Goal: Task Accomplishment & Management: Manage account settings

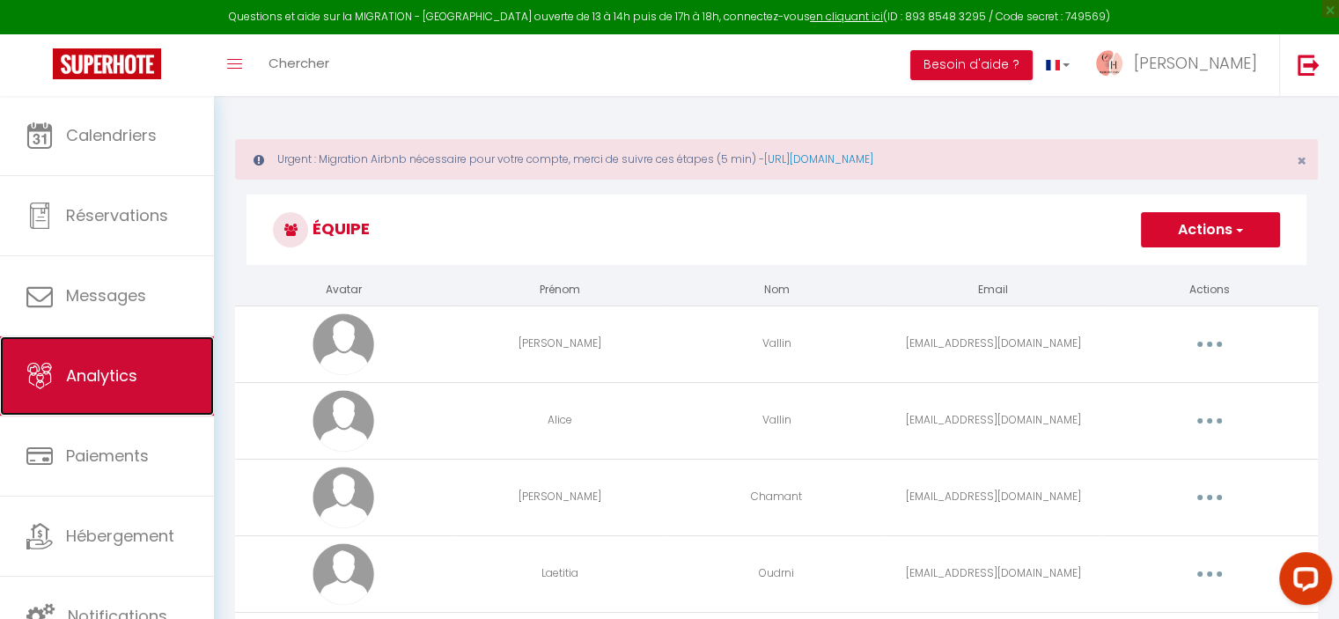
click at [135, 369] on span "Analytics" at bounding box center [101, 375] width 71 height 22
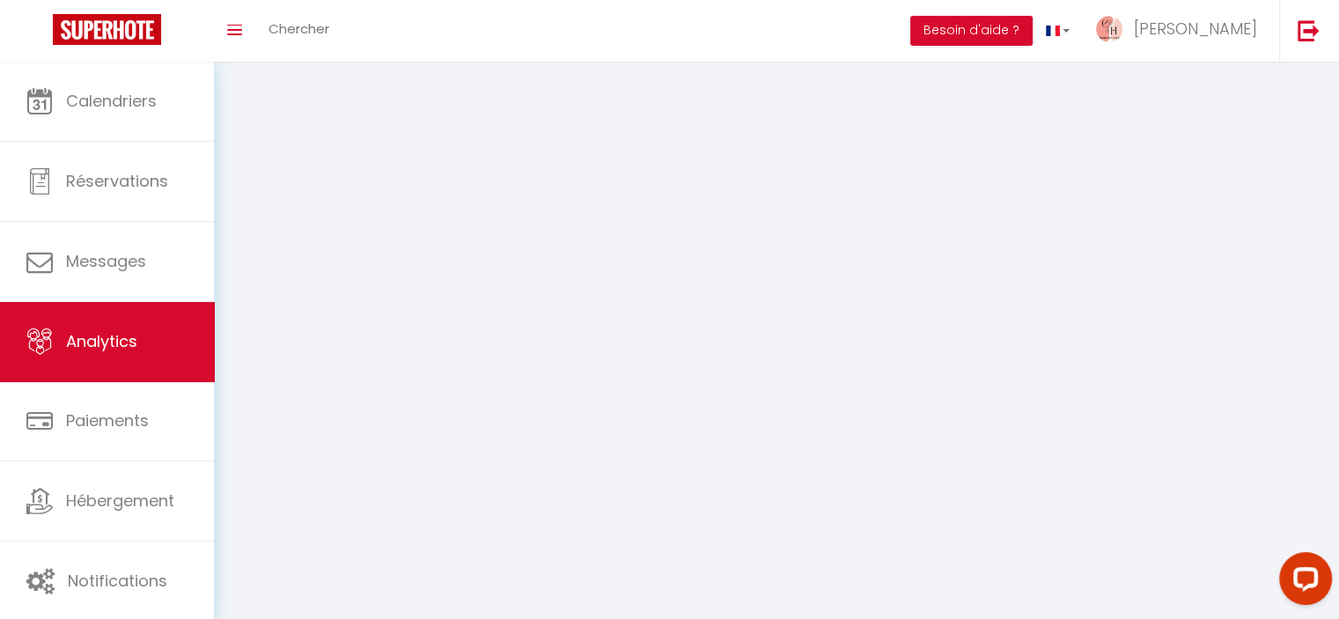
select select "2025"
select select "8"
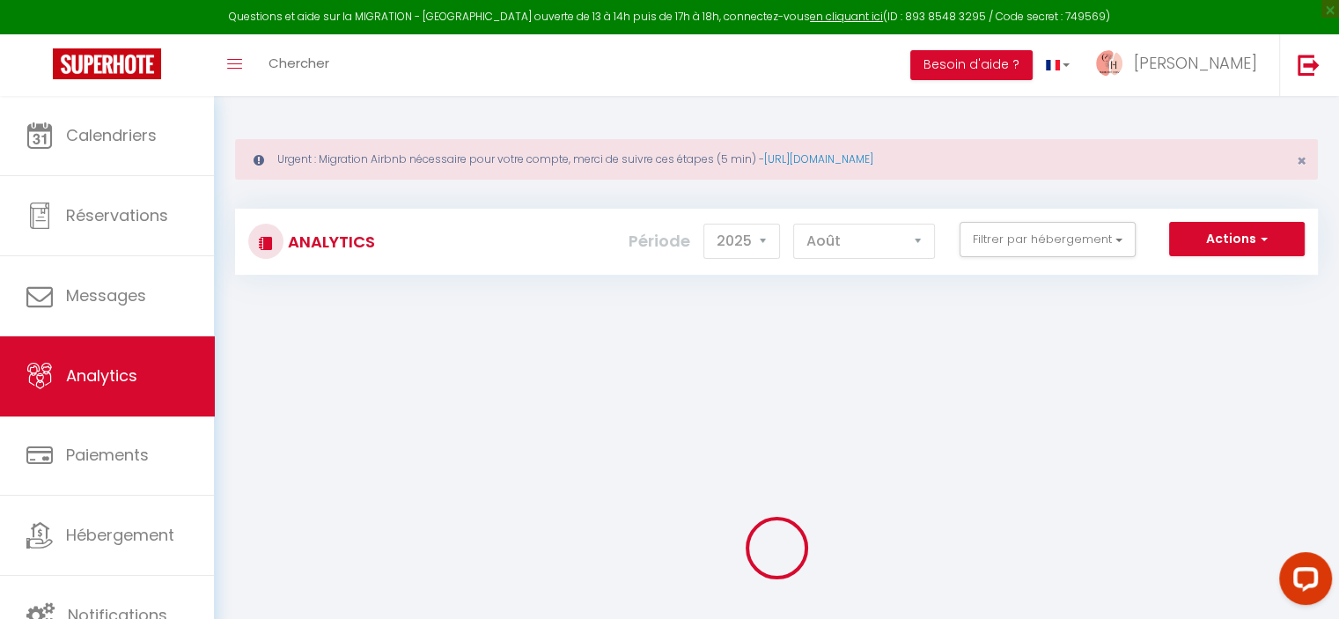
checkbox input "false"
checkbox Villefranche "false"
checkbox Crépieux "false"
checkbox Cailloux "false"
checkbox Collonges "false"
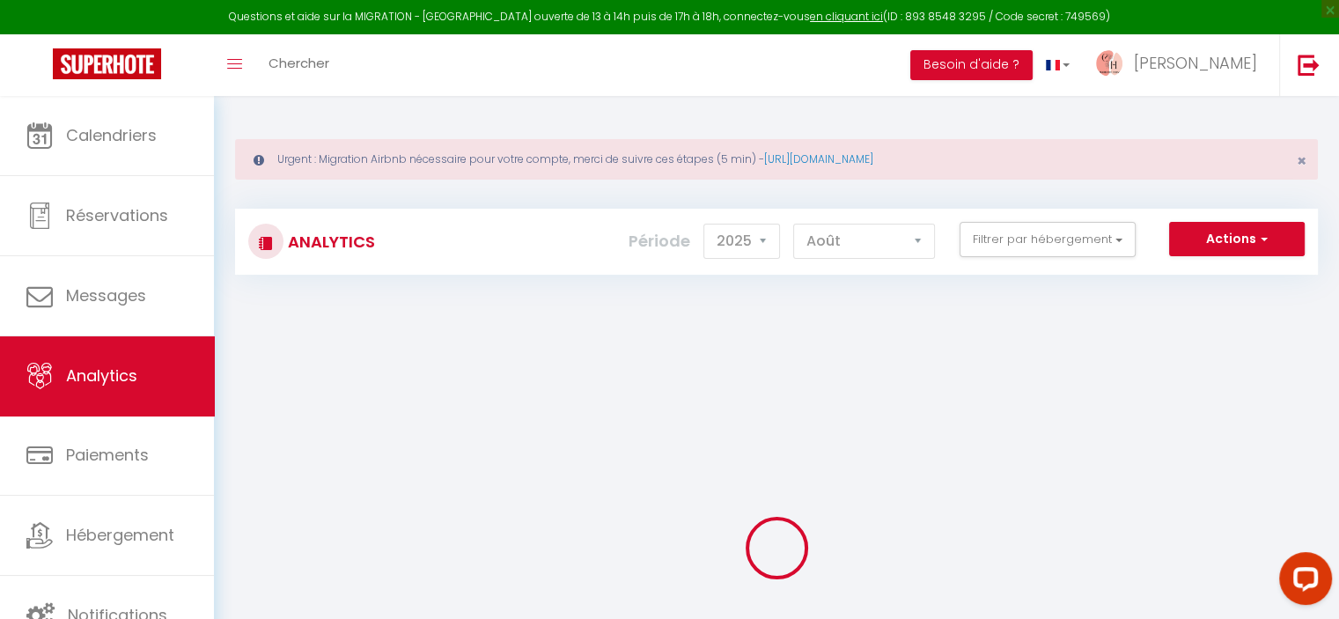
checkbox Herbouville "false"
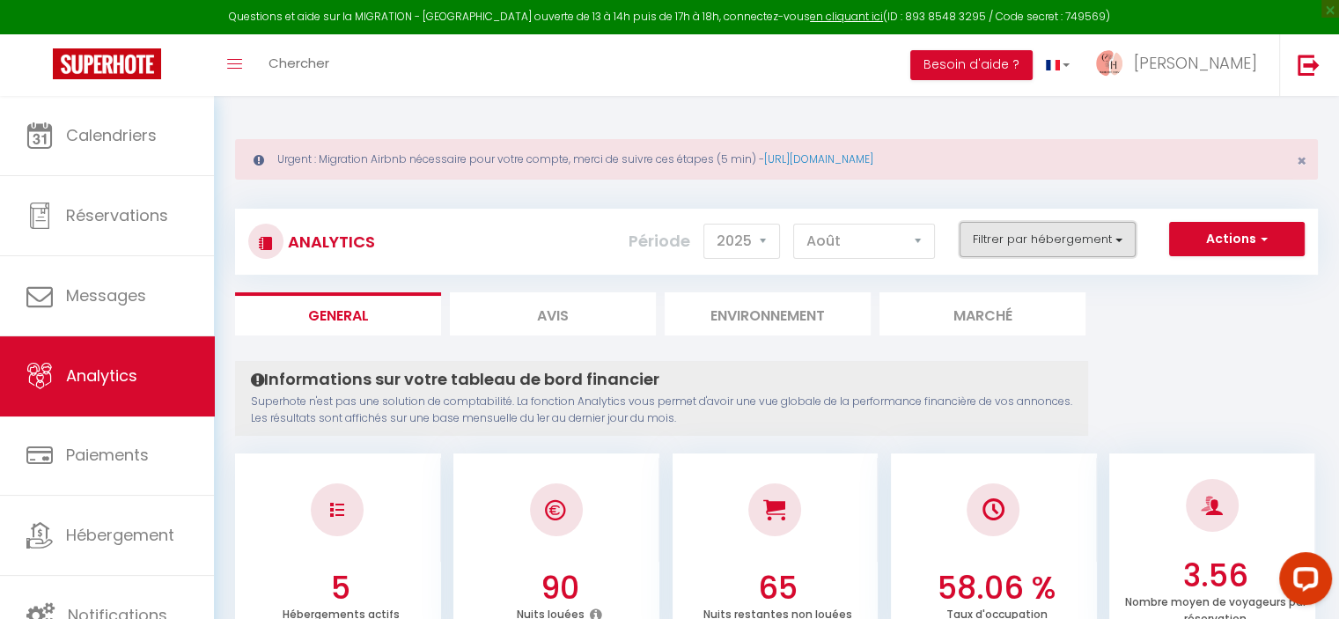
click at [1097, 244] on button "Filtrer par hébergement" at bounding box center [1047, 239] width 176 height 35
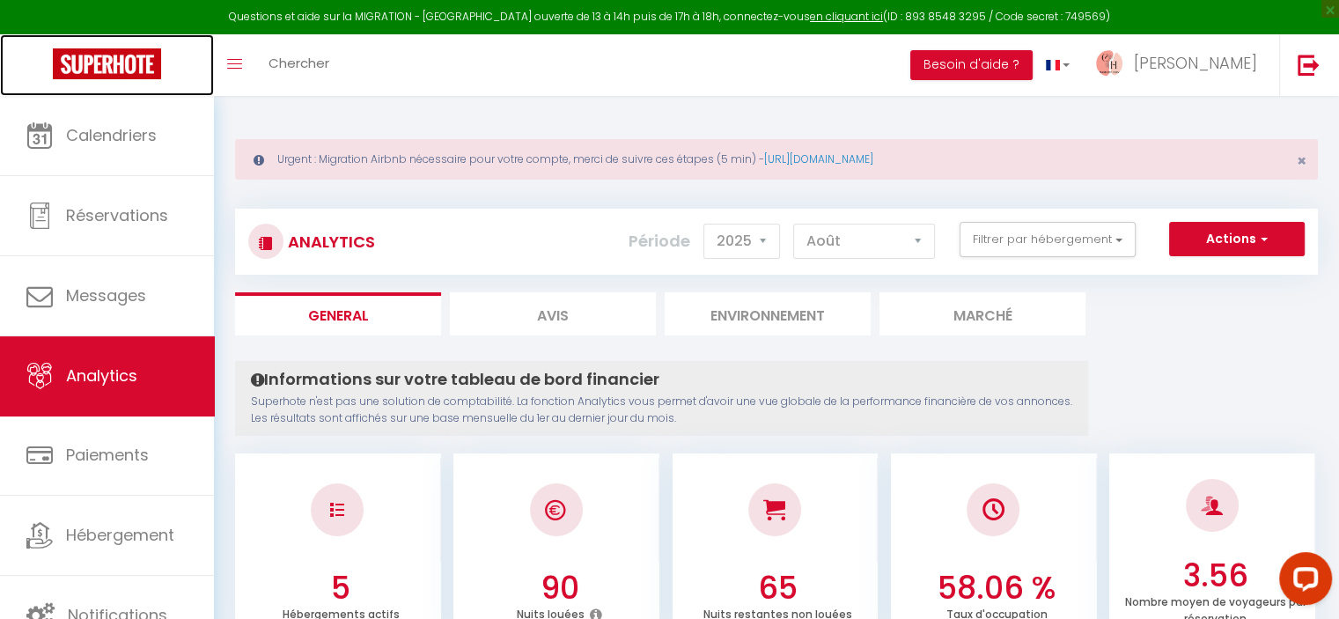
click at [92, 66] on img at bounding box center [107, 63] width 108 height 31
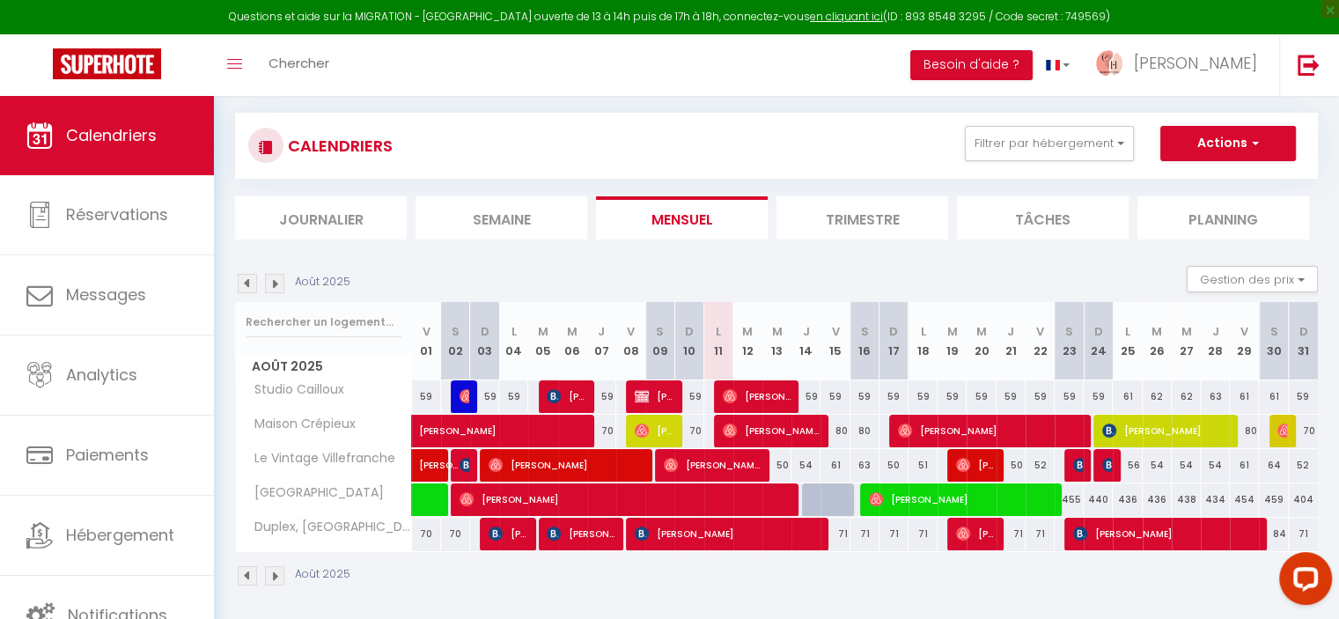
scroll to position [99, 0]
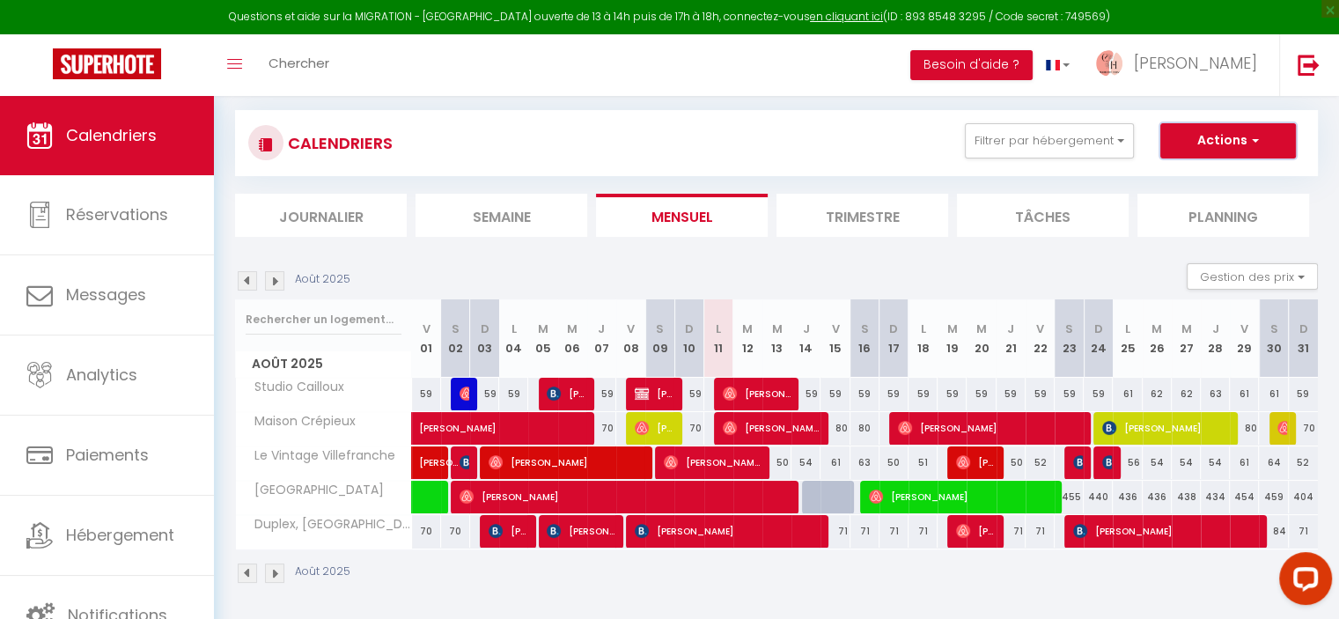
click at [1230, 143] on button "Actions" at bounding box center [1228, 140] width 136 height 35
click at [1042, 261] on section "Août 2025 Gestion des prix Nb Nuits minimum Règles Disponibilité Août 2025 V 01…" at bounding box center [776, 424] width 1083 height 356
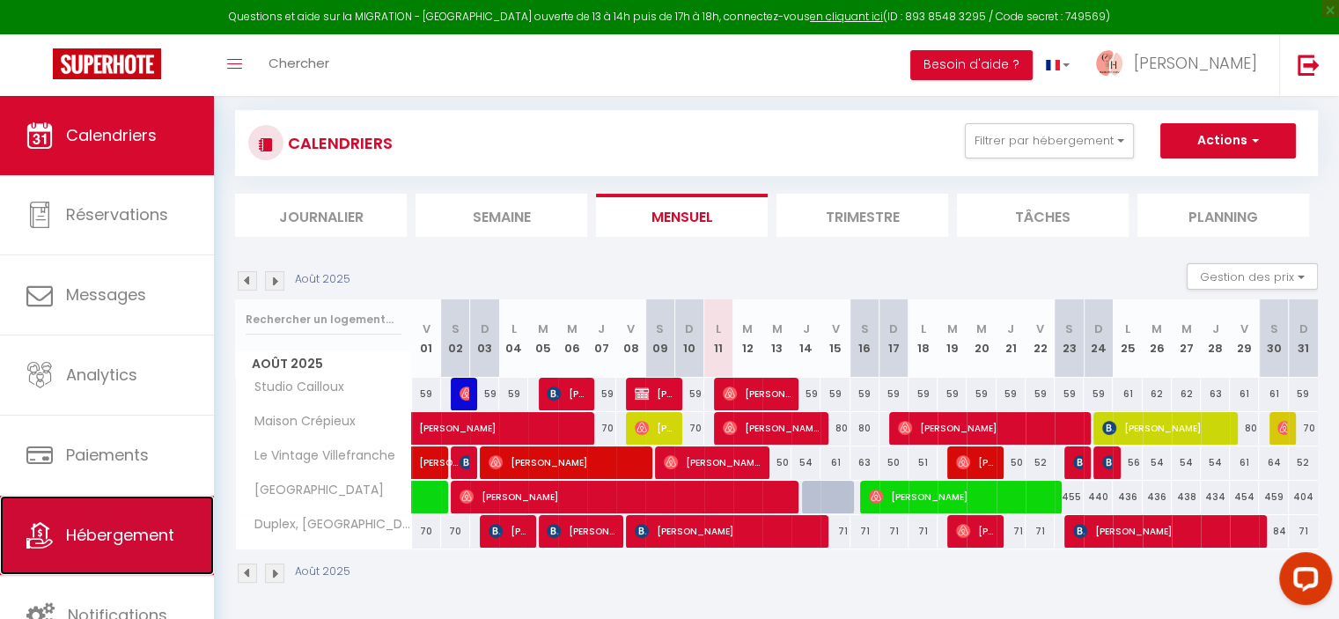
click at [171, 520] on link "Hébergement" at bounding box center [107, 535] width 214 height 79
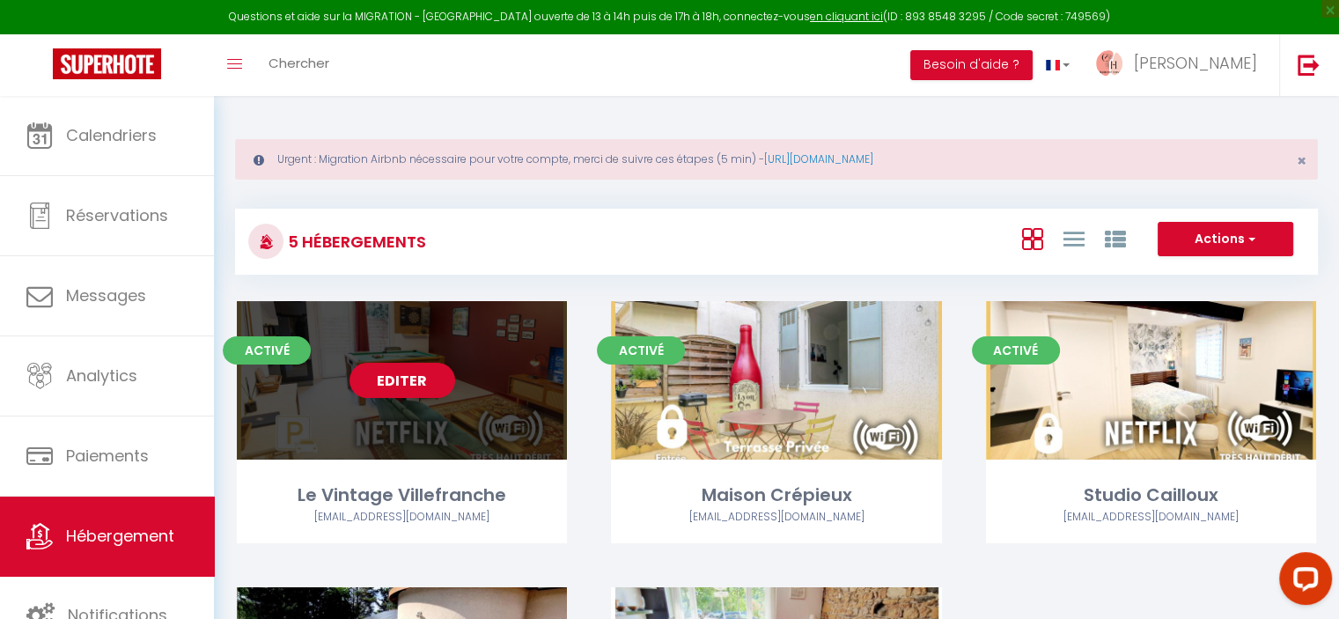
click at [440, 387] on link "Editer" at bounding box center [402, 380] width 106 height 35
select select "3"
select select "2"
select select "1"
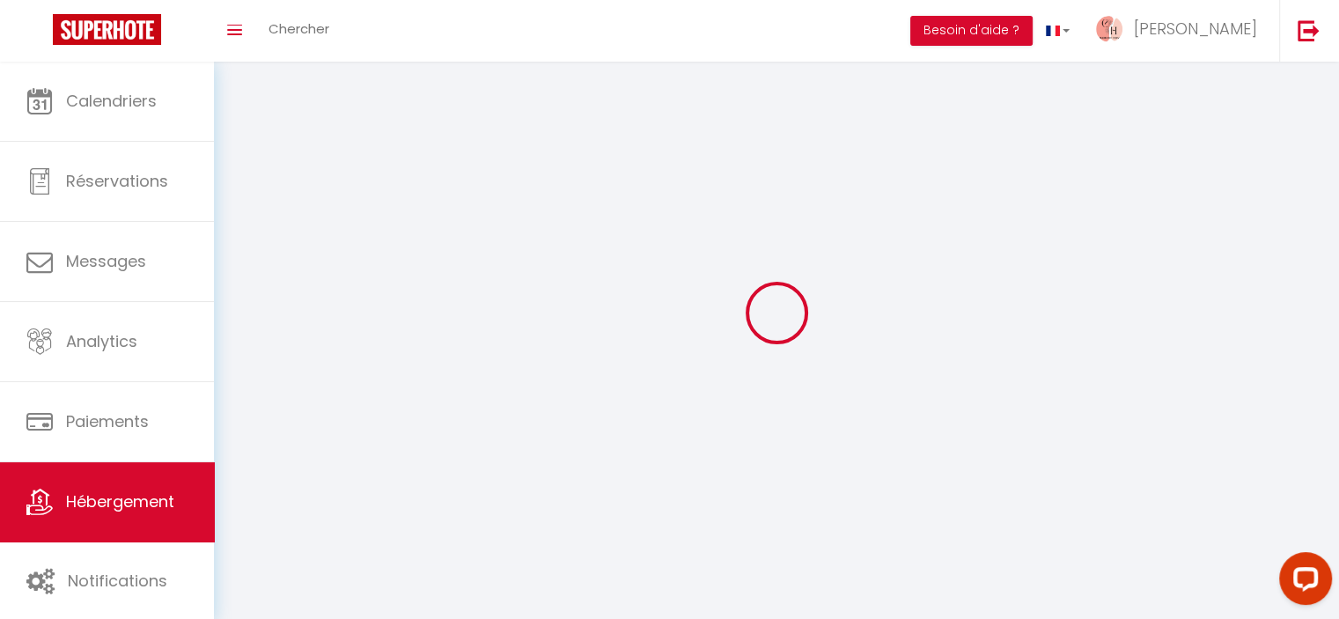
select select
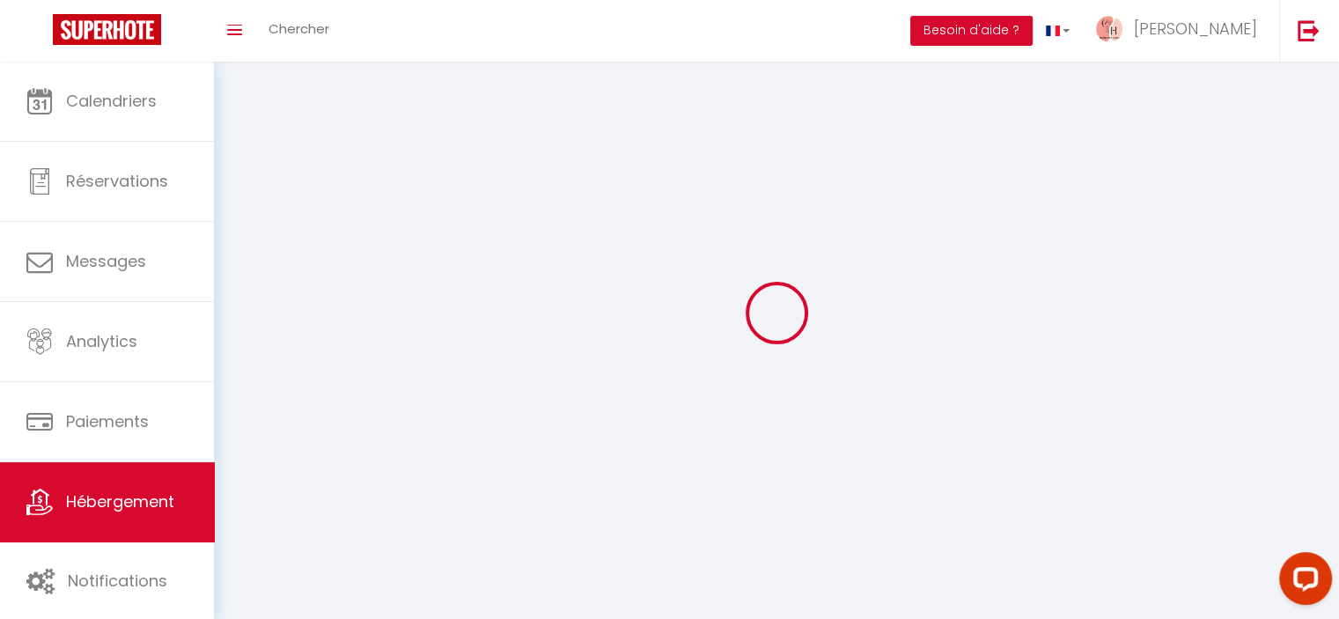
checkbox input "false"
select select
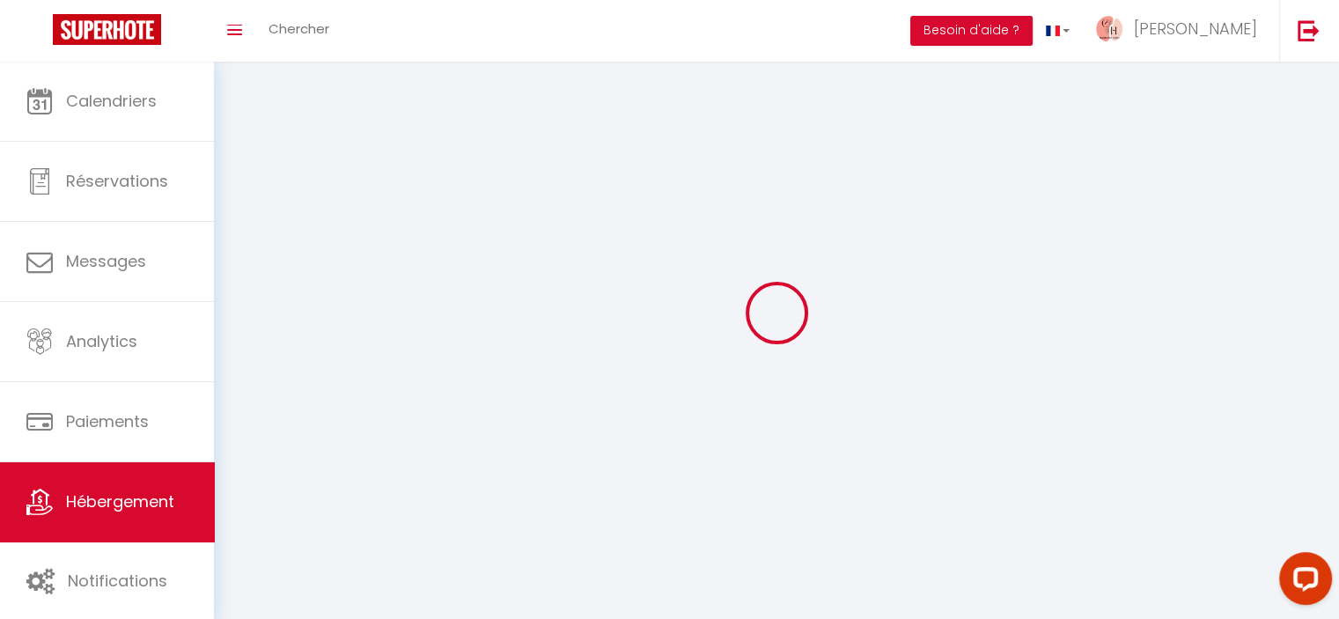
select select
select select "1"
select select
select select "28"
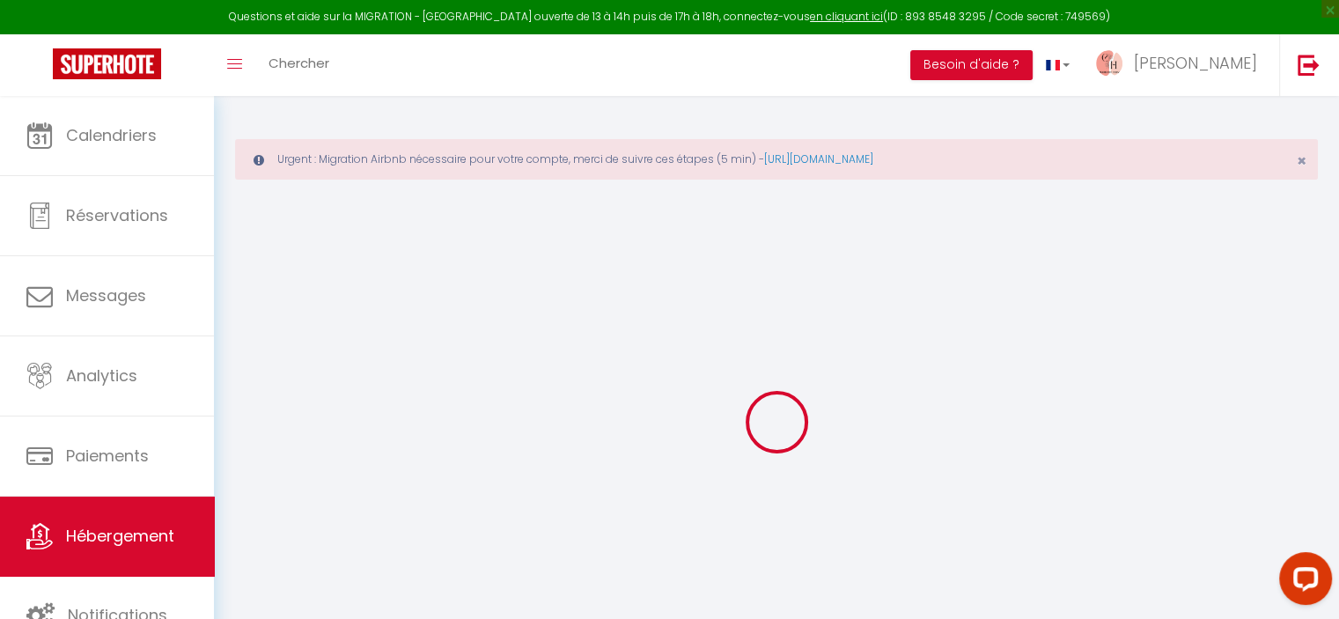
select select
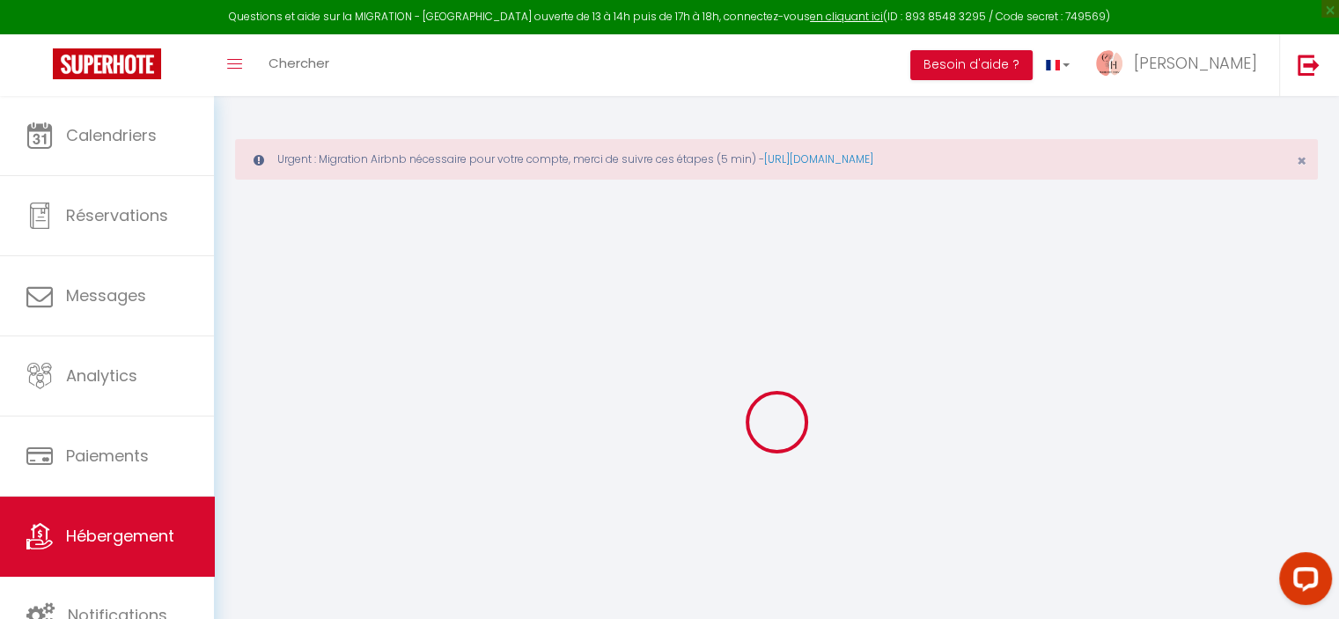
select select
checkbox input "false"
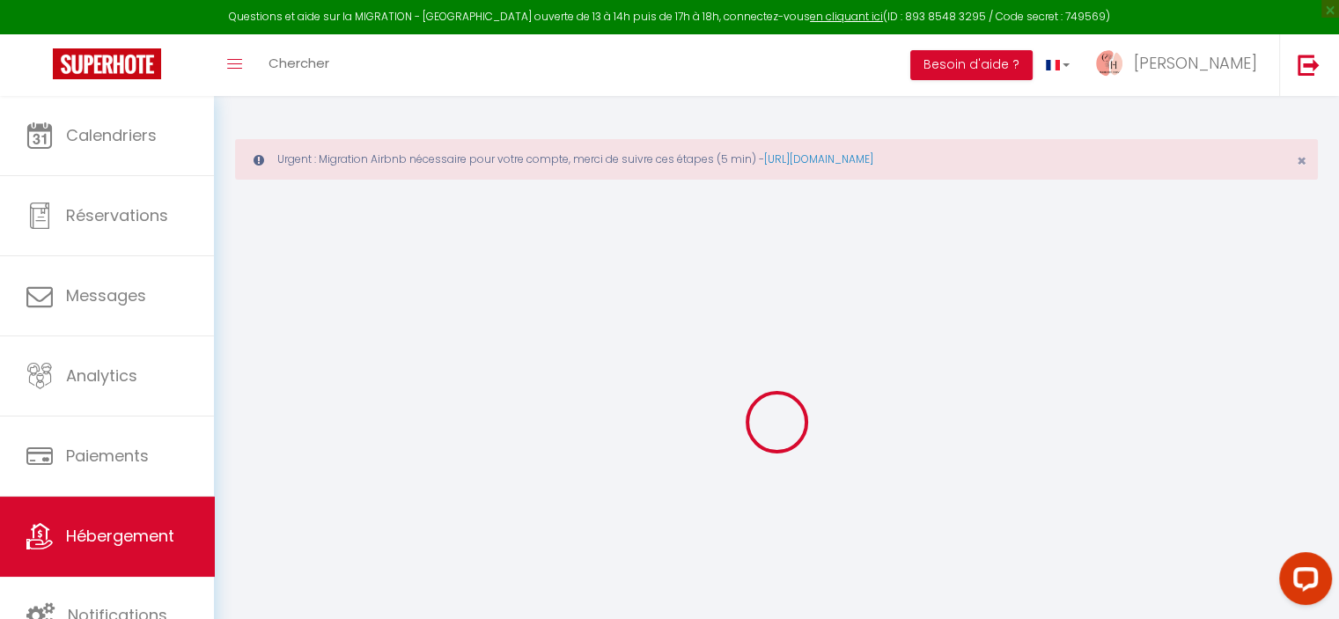
select select
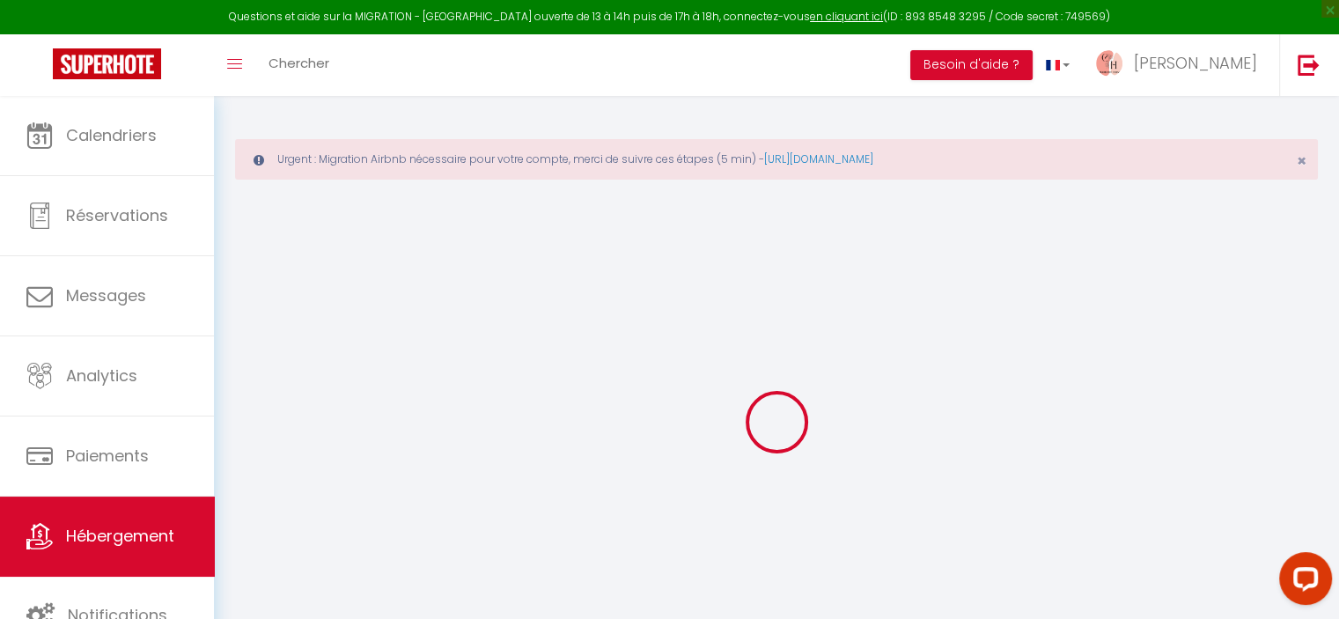
select select
checkbox input "false"
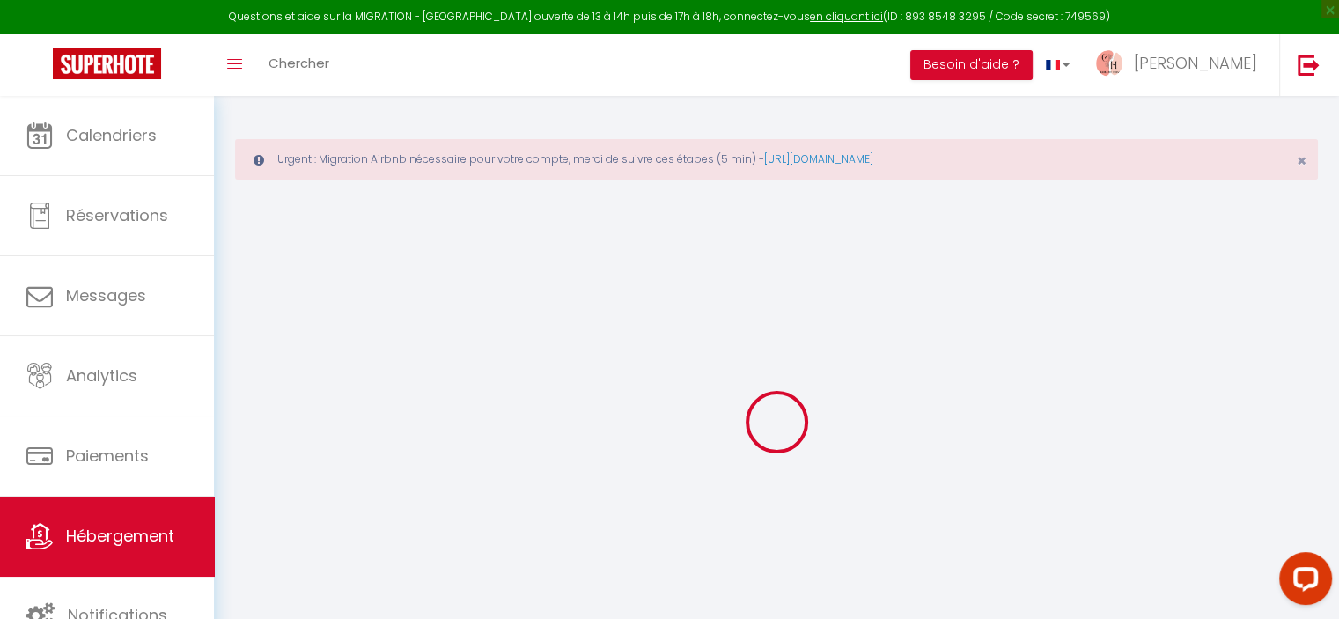
checkbox input "false"
select select
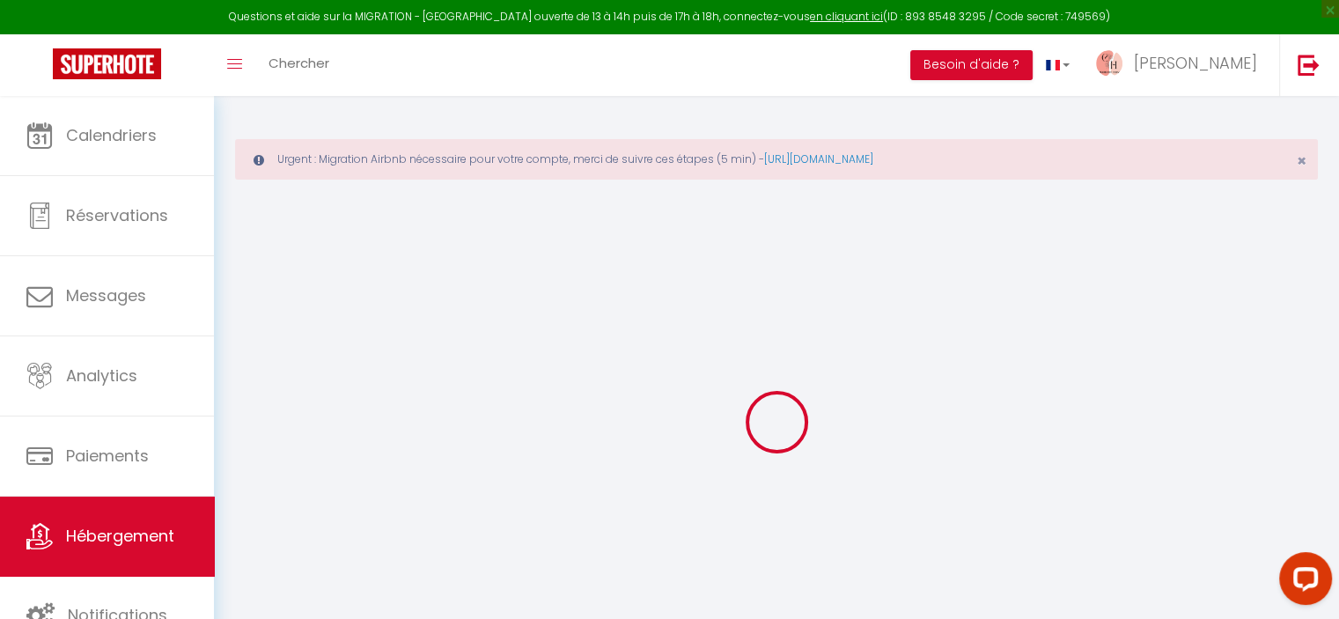
select select
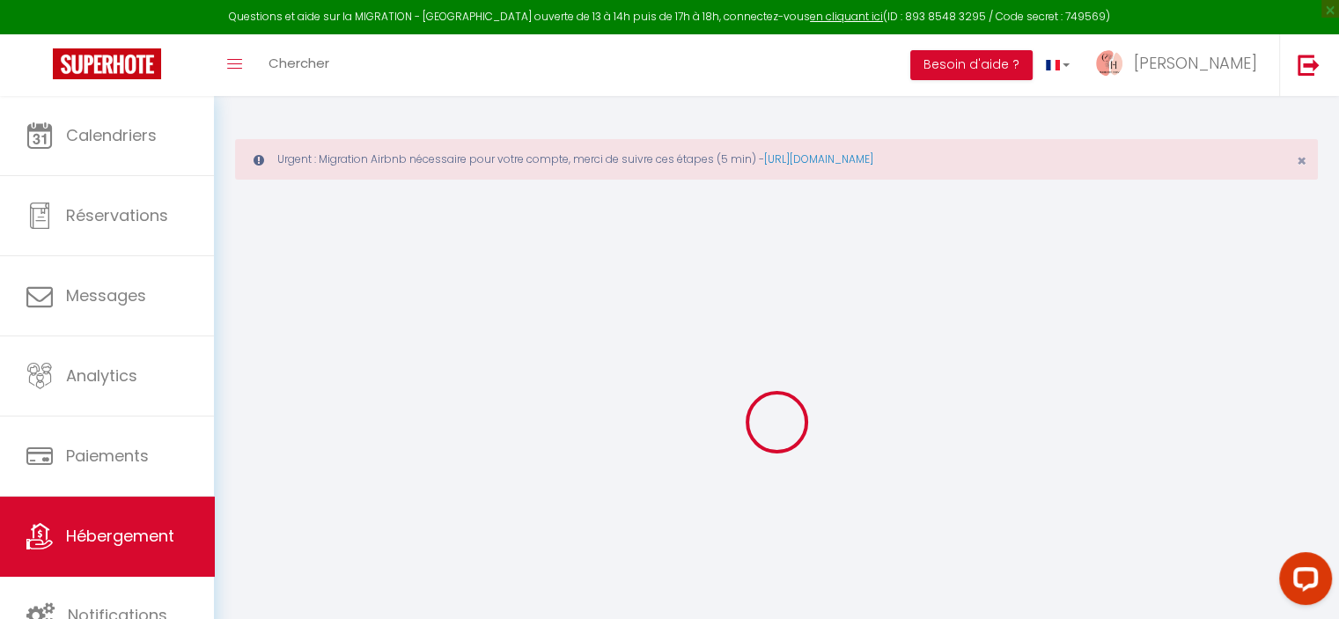
checkbox input "false"
select select
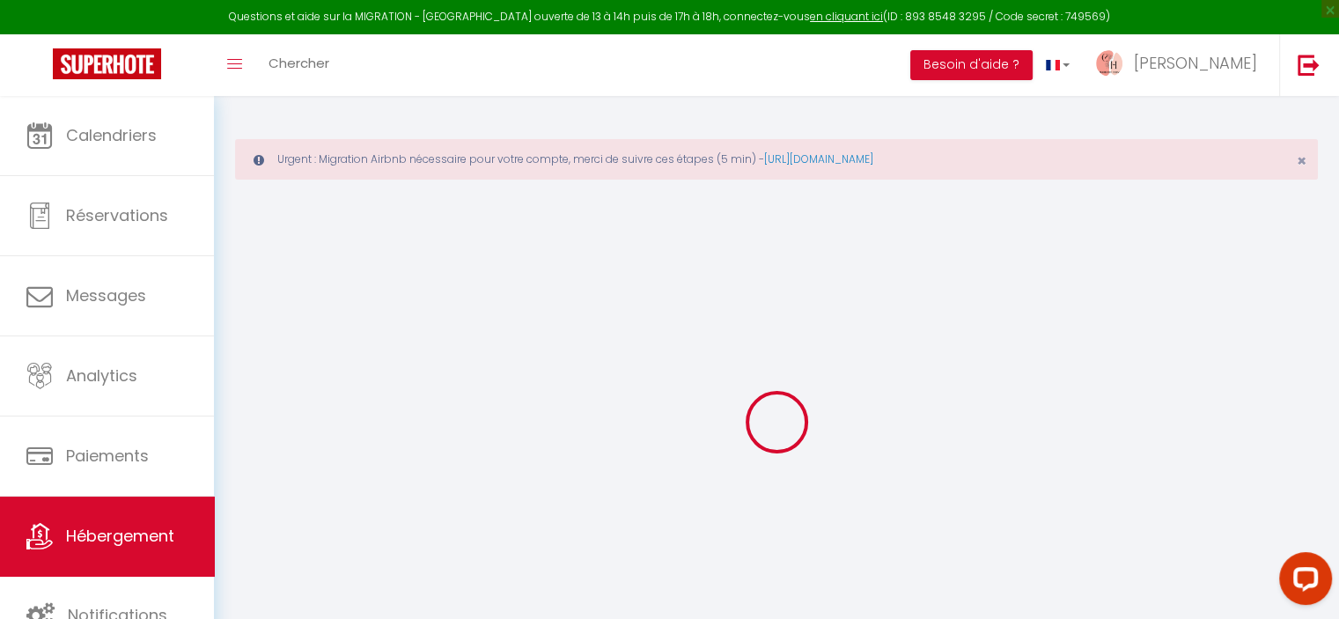
select select
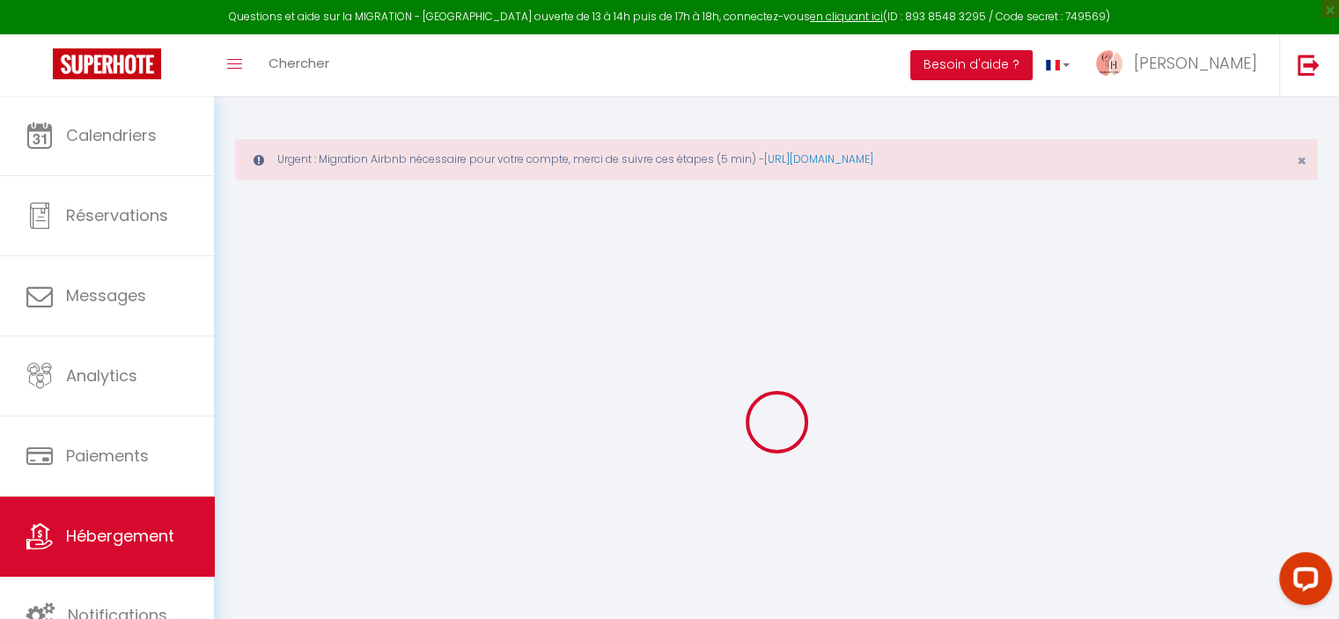
select select
checkbox input "false"
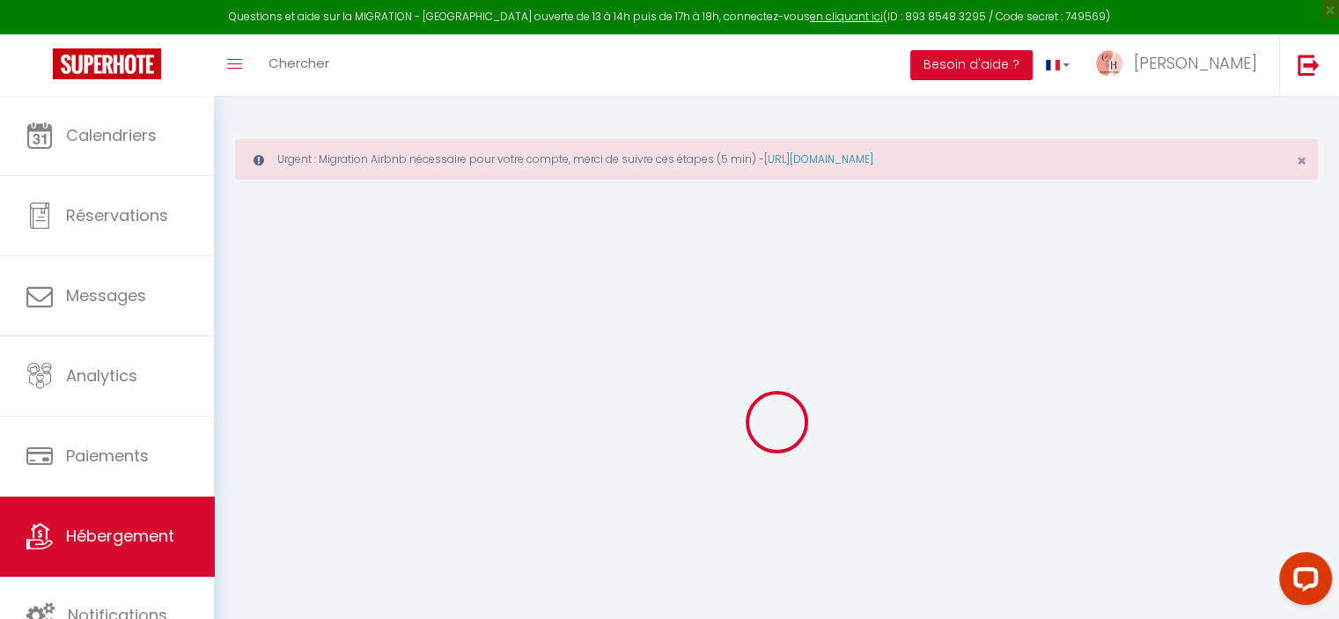
checkbox input "false"
select select
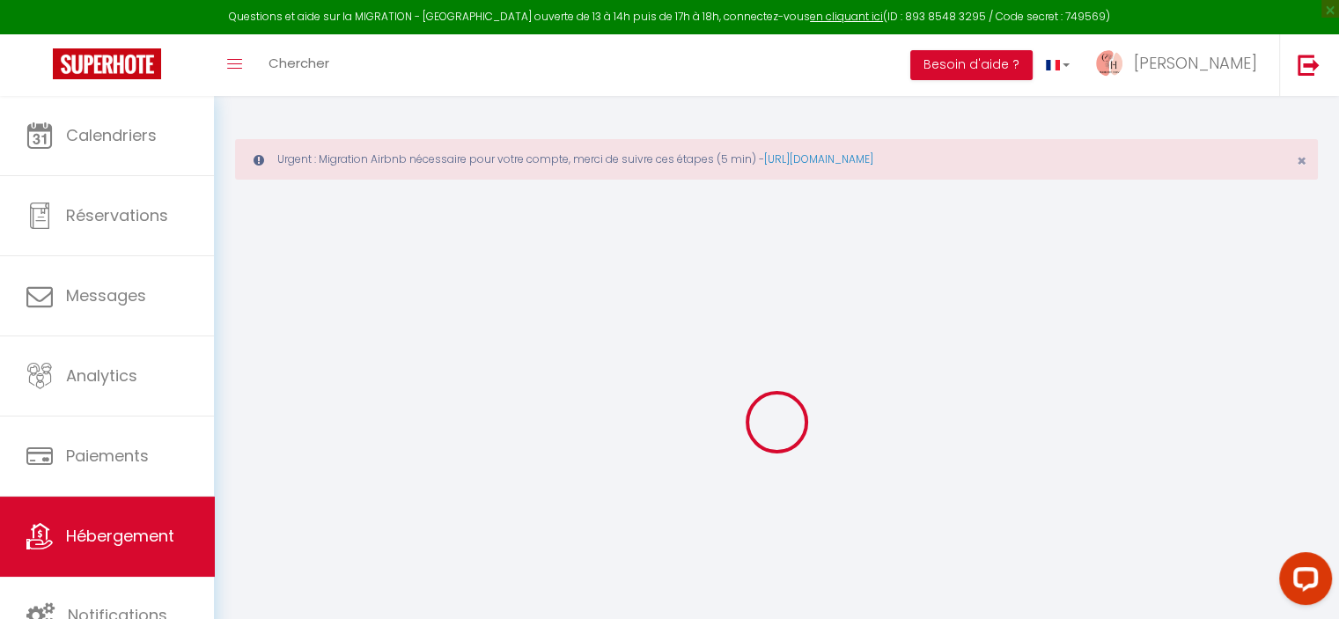
select select
checkbox input "false"
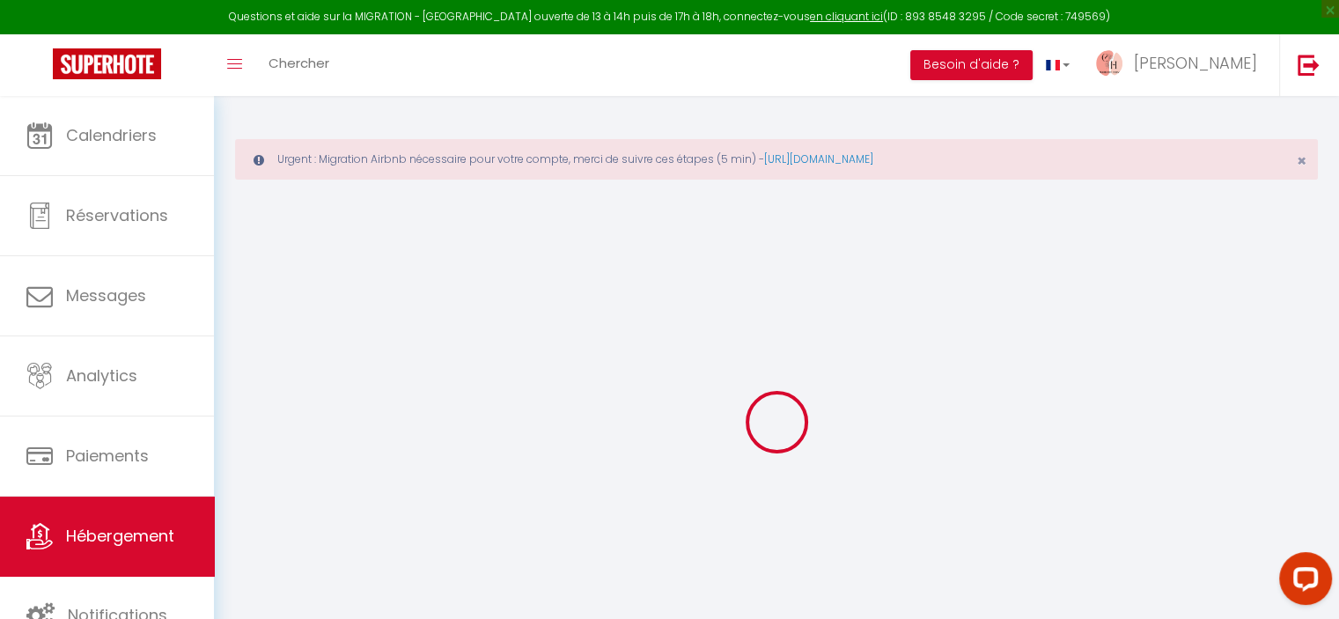
checkbox input "false"
select select
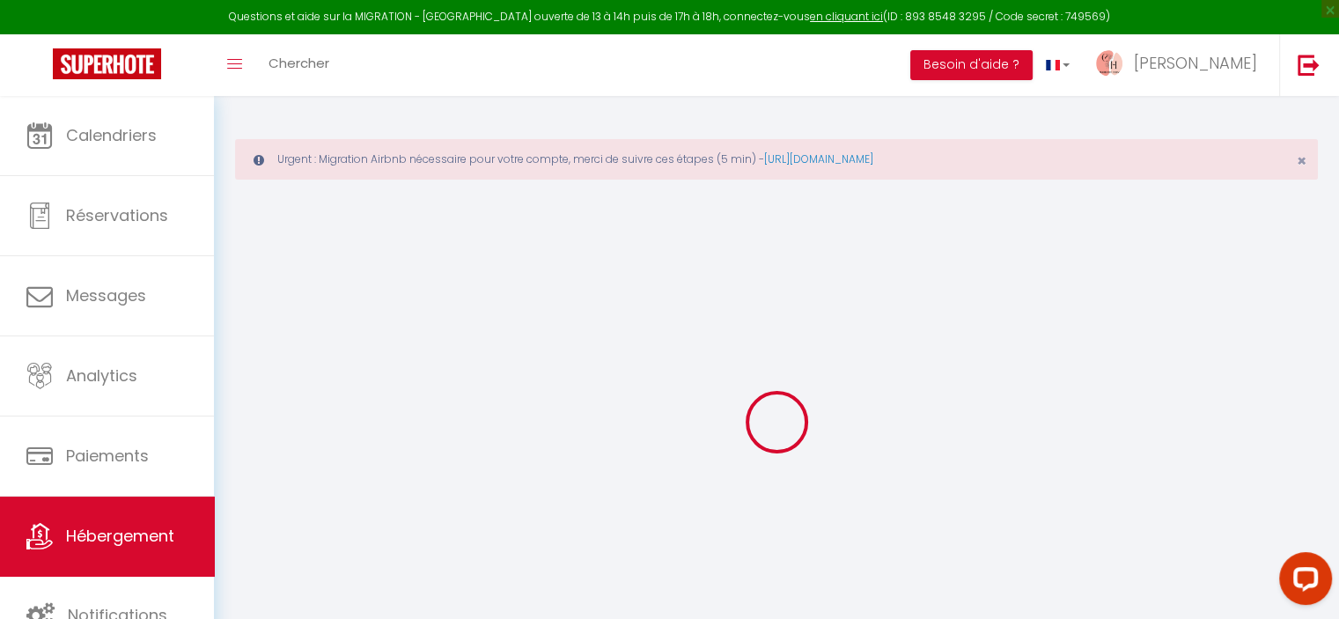
type input "Le Vintage Villefranche"
type input "[PERSON_NAME]"
type input "Chamant"
select select "2"
type input "68"
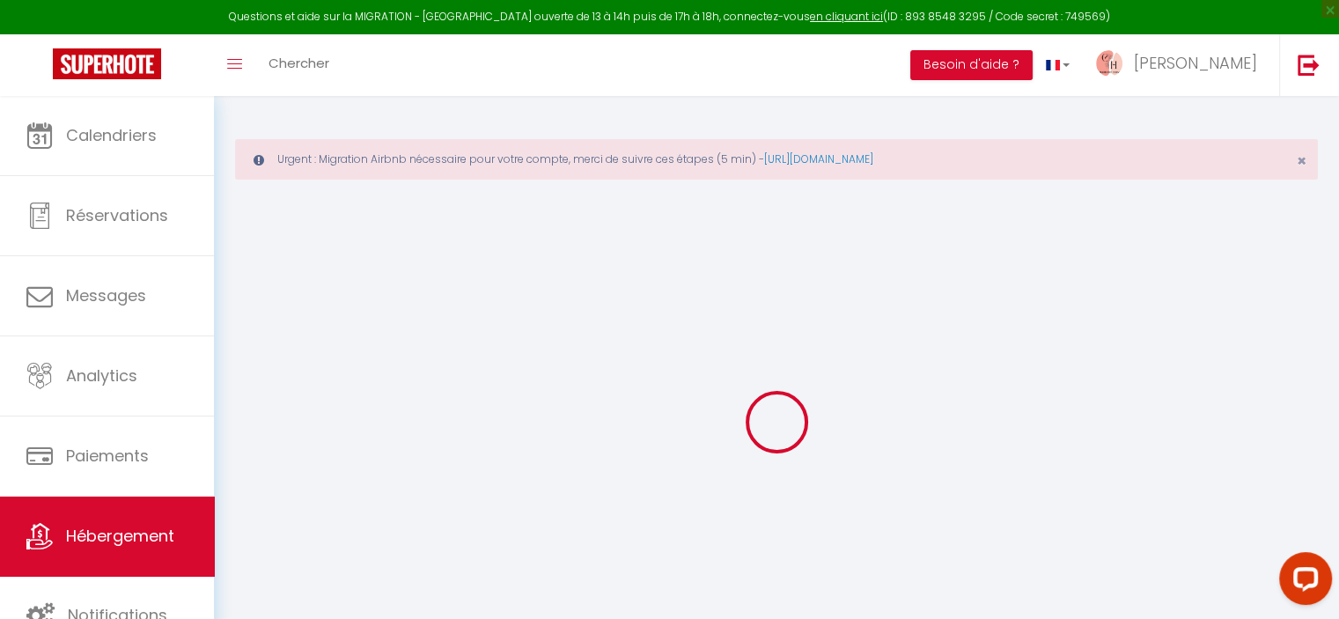
type input "35"
type input "5"
type input "5.01"
type input "400"
select select
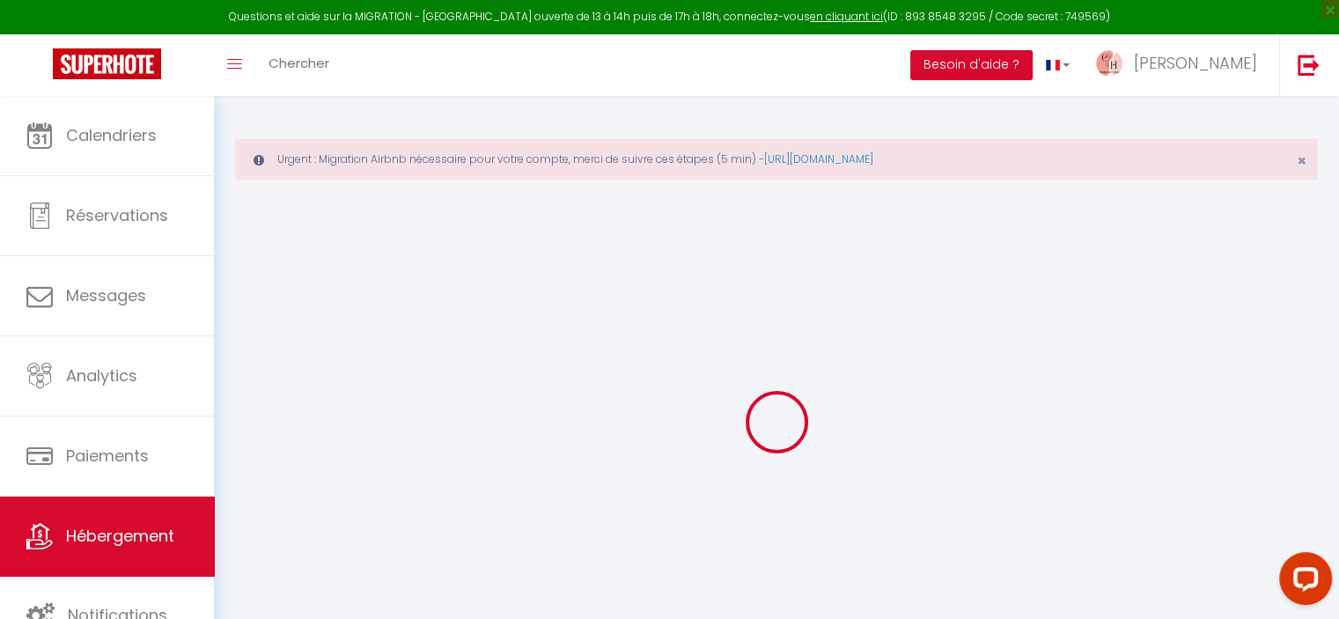
select select
type input "[STREET_ADDRESS]"
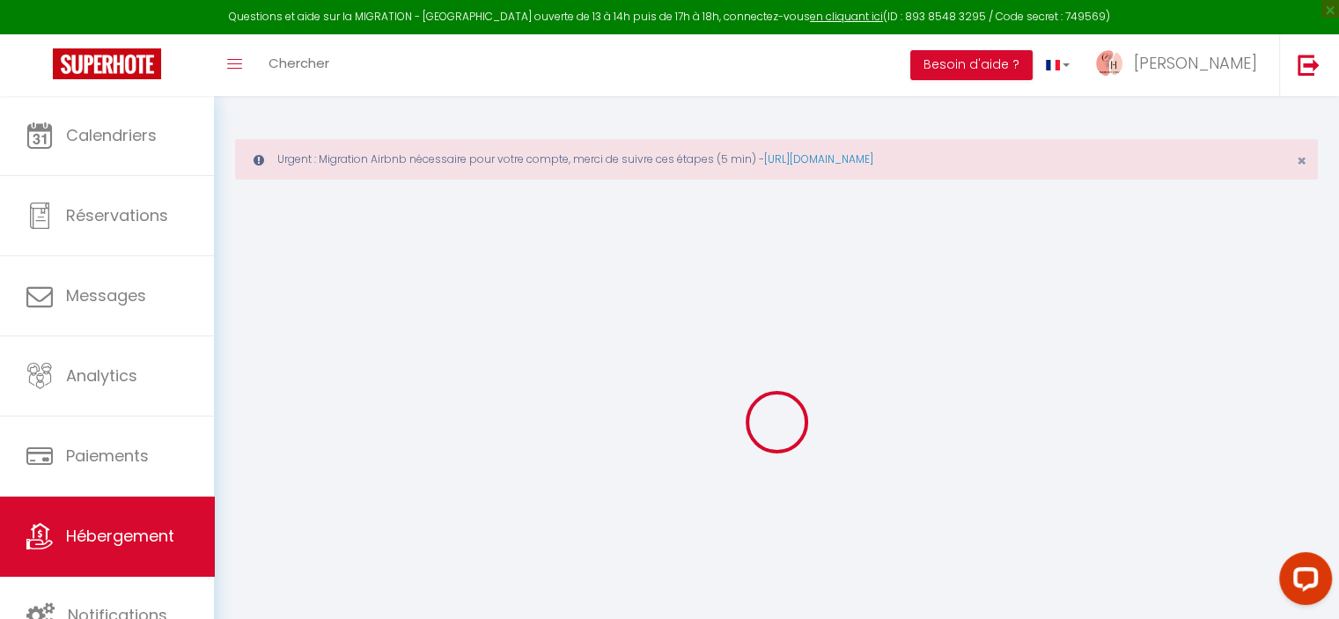
type input "69400"
type input "[GEOGRAPHIC_DATA]"
type input "[EMAIL_ADDRESS][DOMAIN_NAME]"
select select "13068"
checkbox input "false"
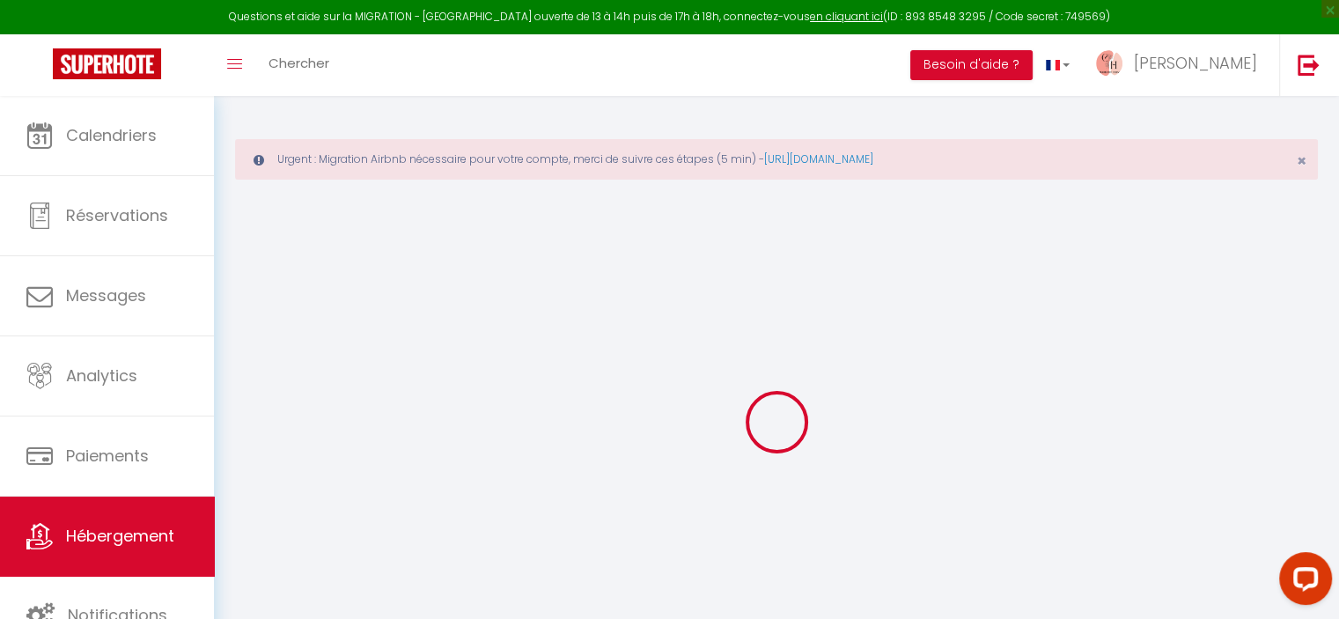
checkbox input "false"
radio input "true"
type input "0"
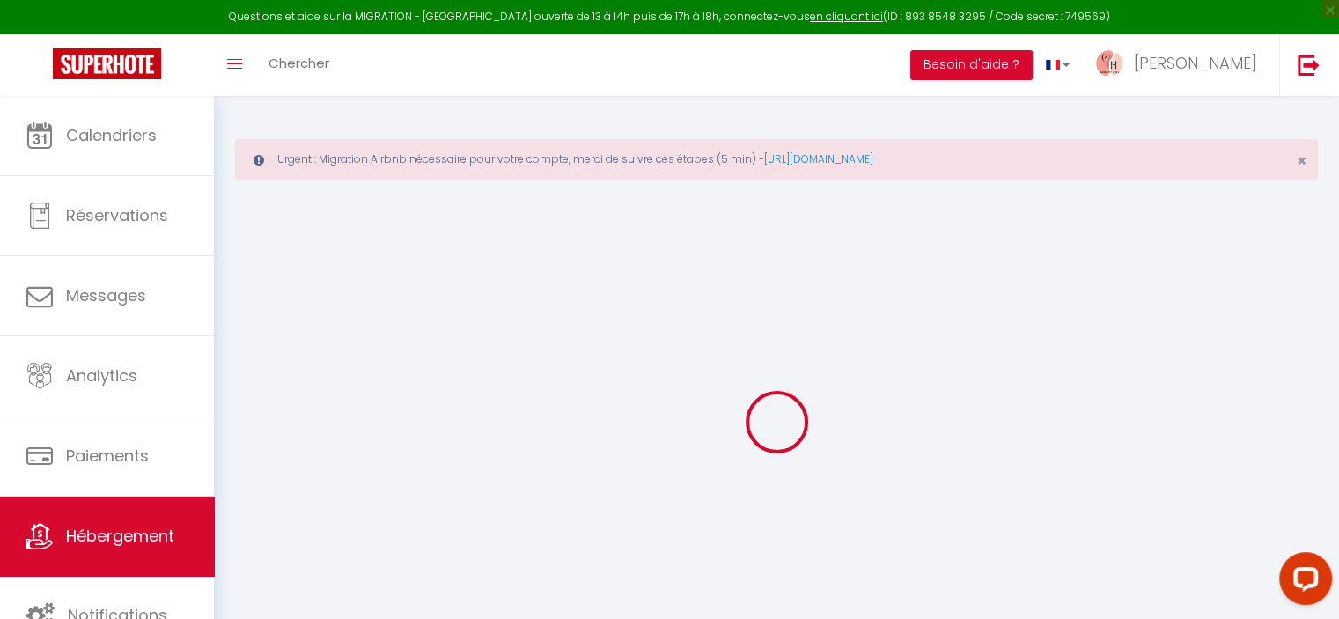
type input "35"
type input "0"
select select
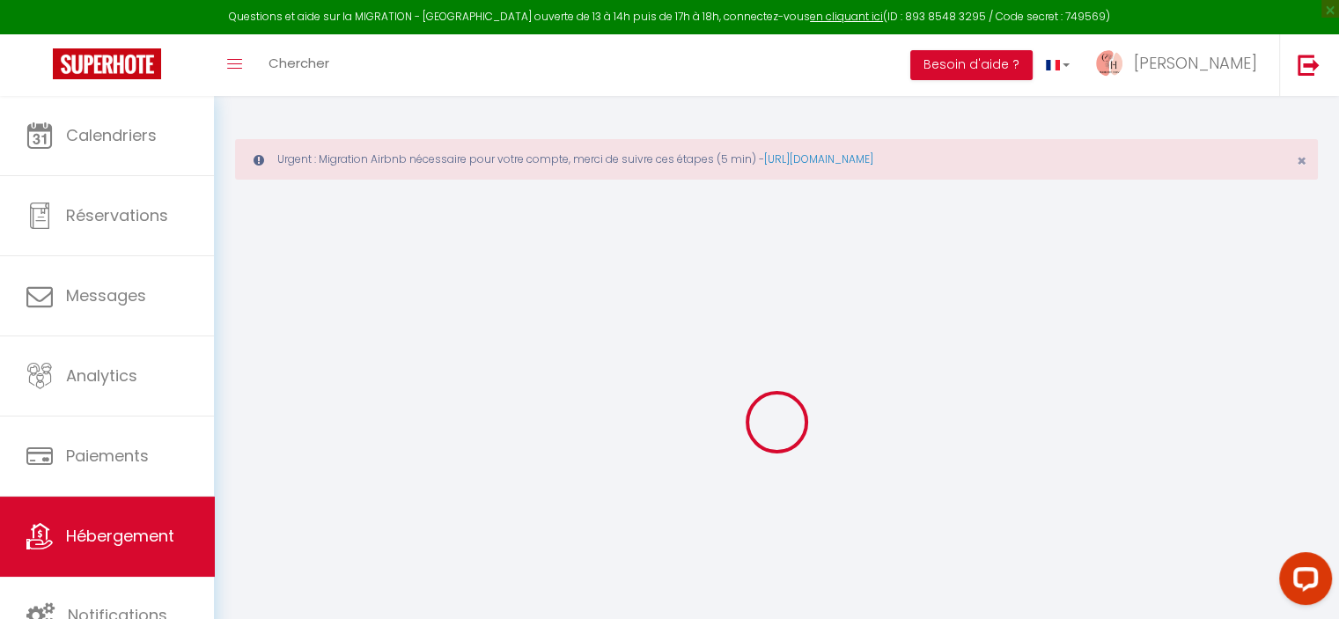
select select
checkbox input "false"
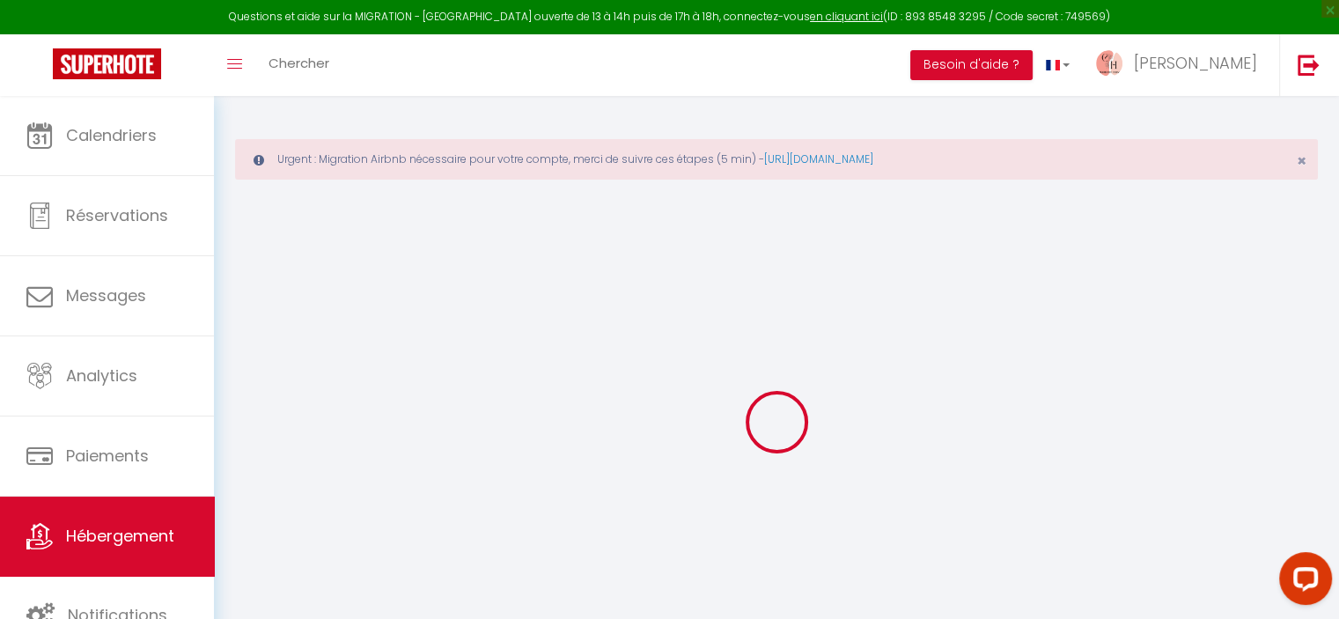
checkbox input "false"
select select
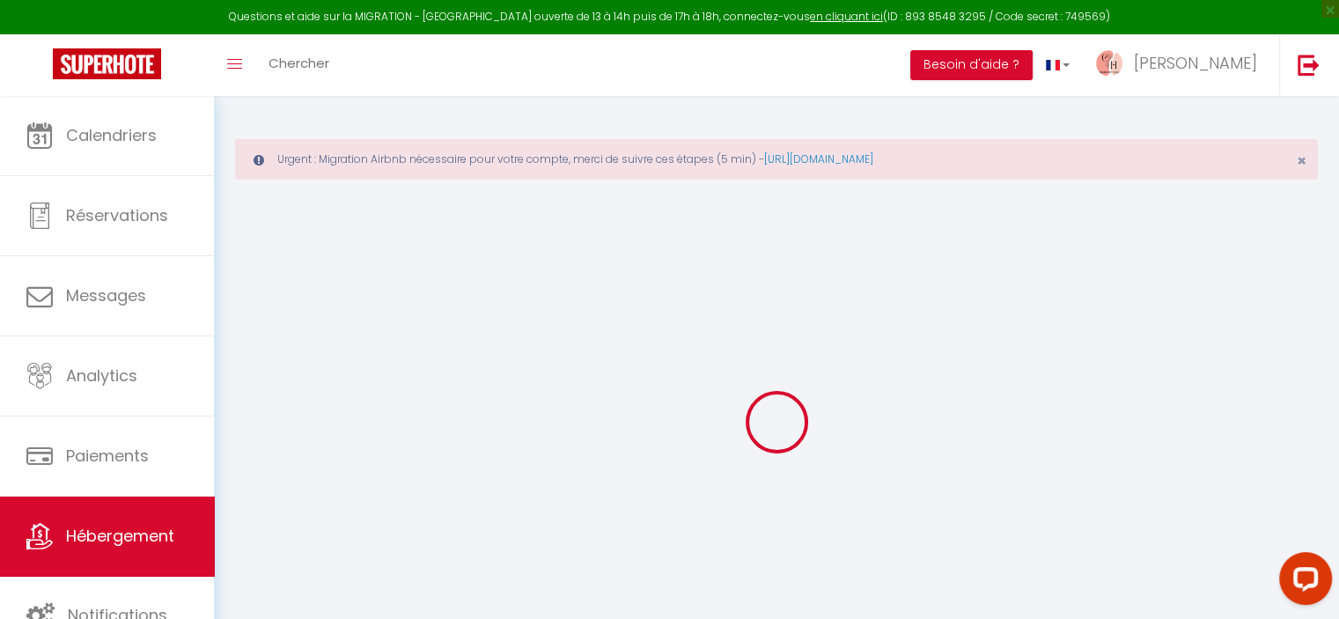
select select
checkbox input "false"
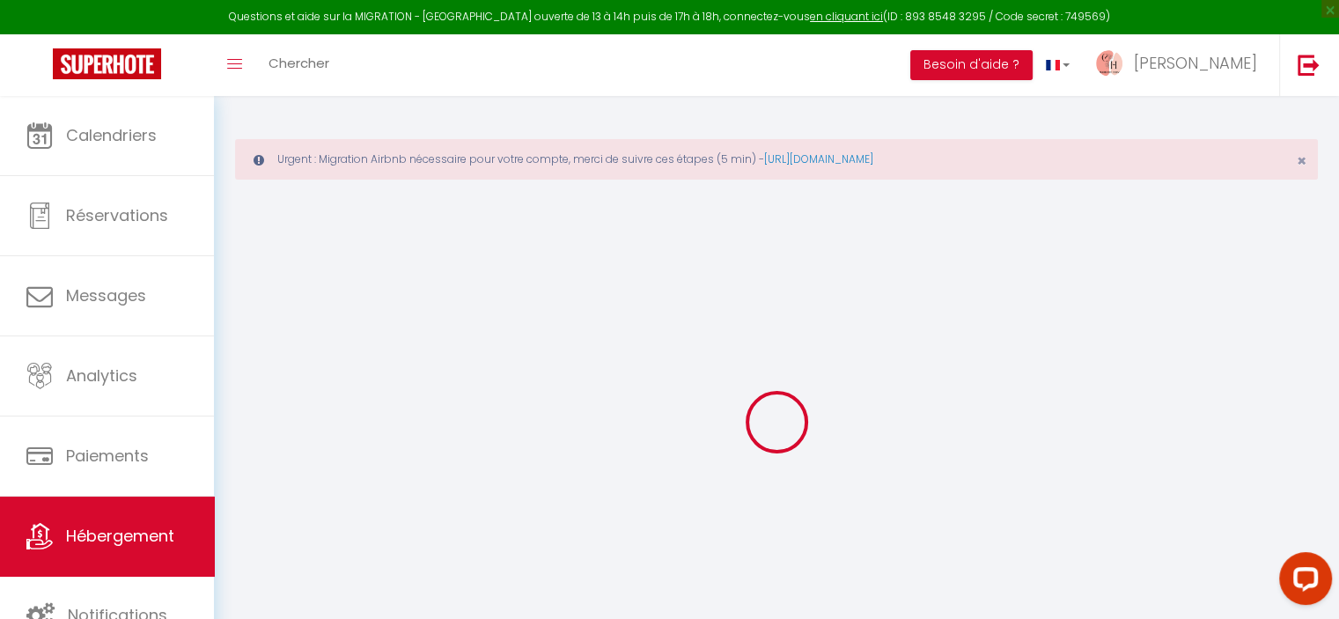
checkbox input "false"
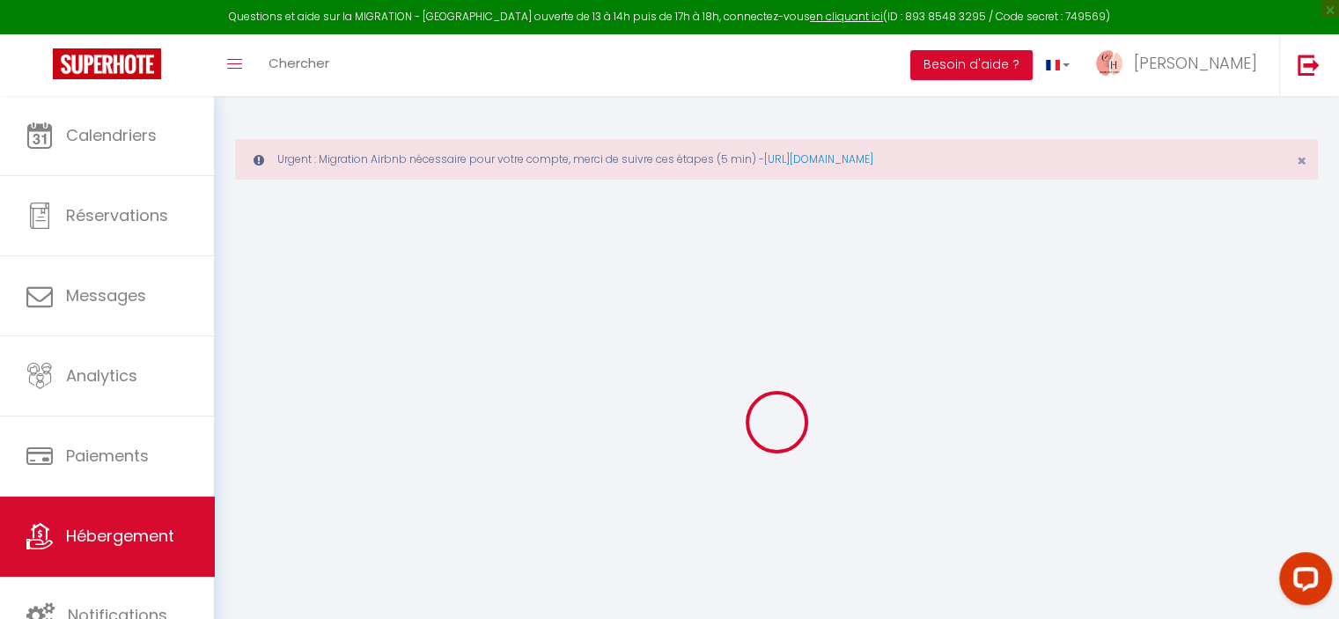
checkbox input "false"
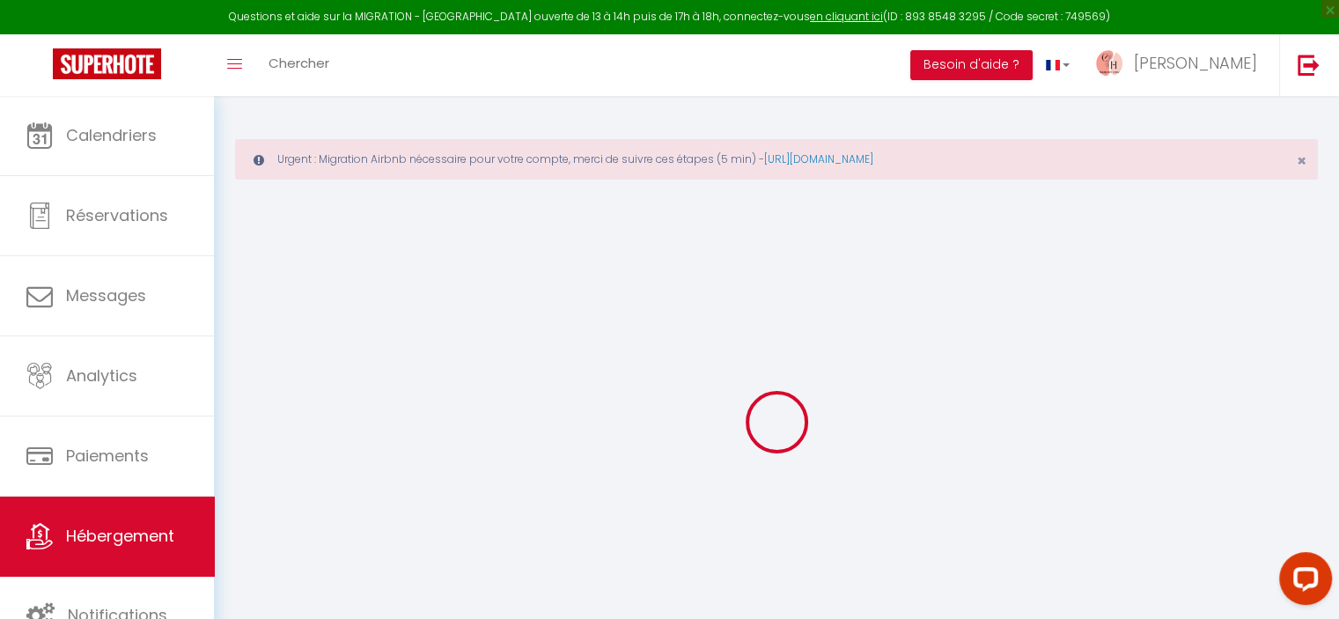
select select "17:00"
select select
select select "11:00"
select select "30"
select select "120"
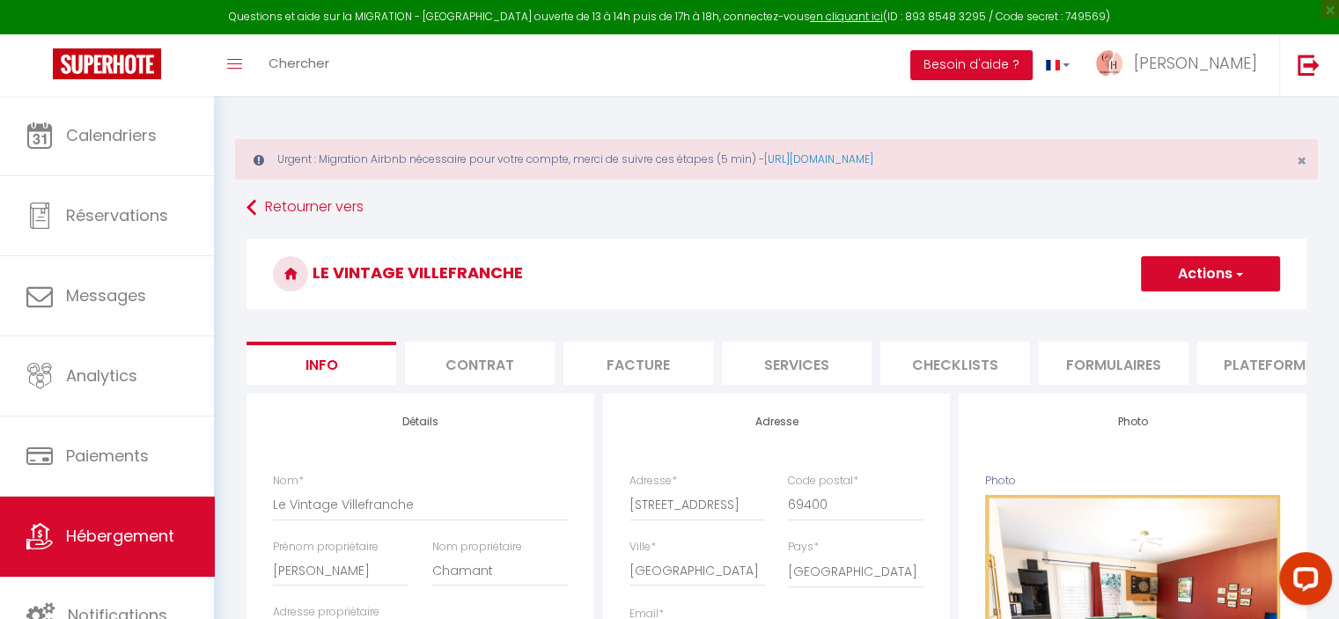
select select
checkbox input "false"
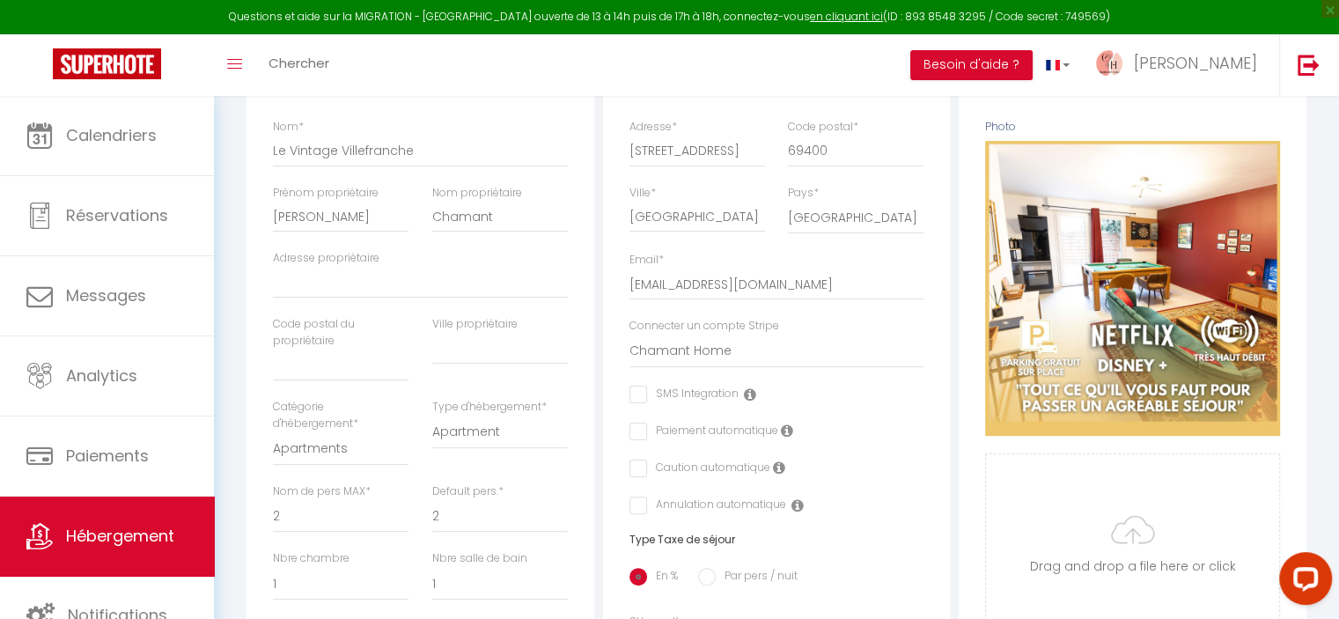
scroll to position [440, 0]
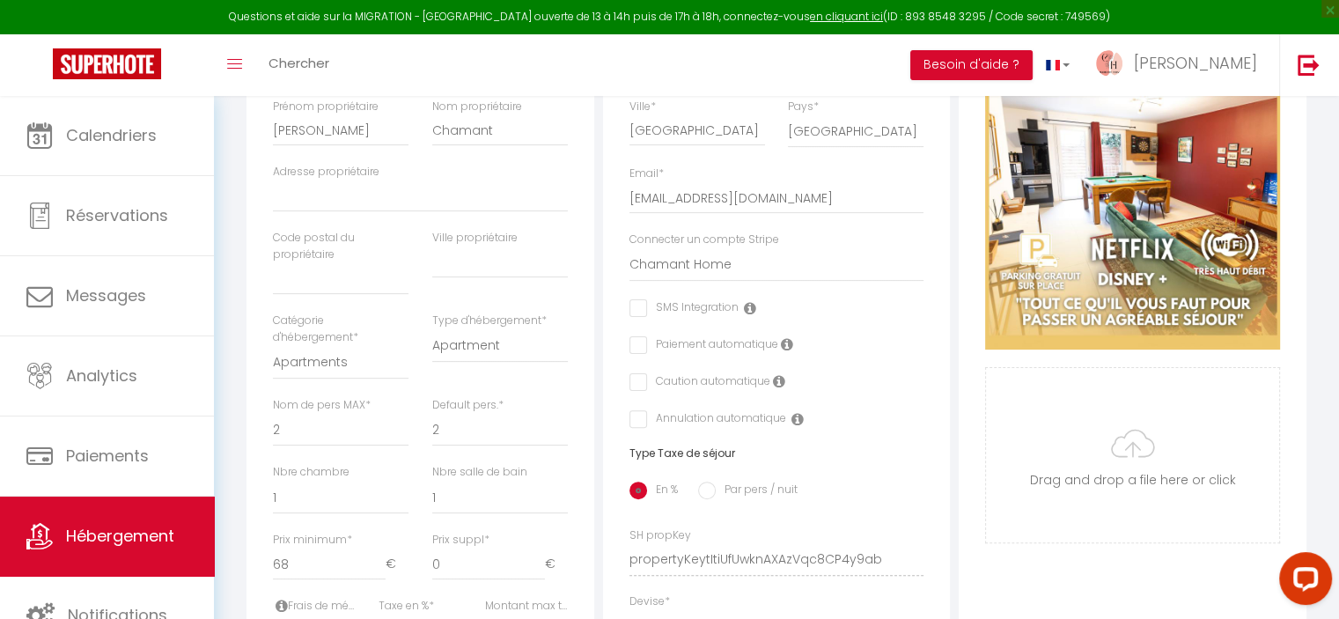
select select
checkbox input "false"
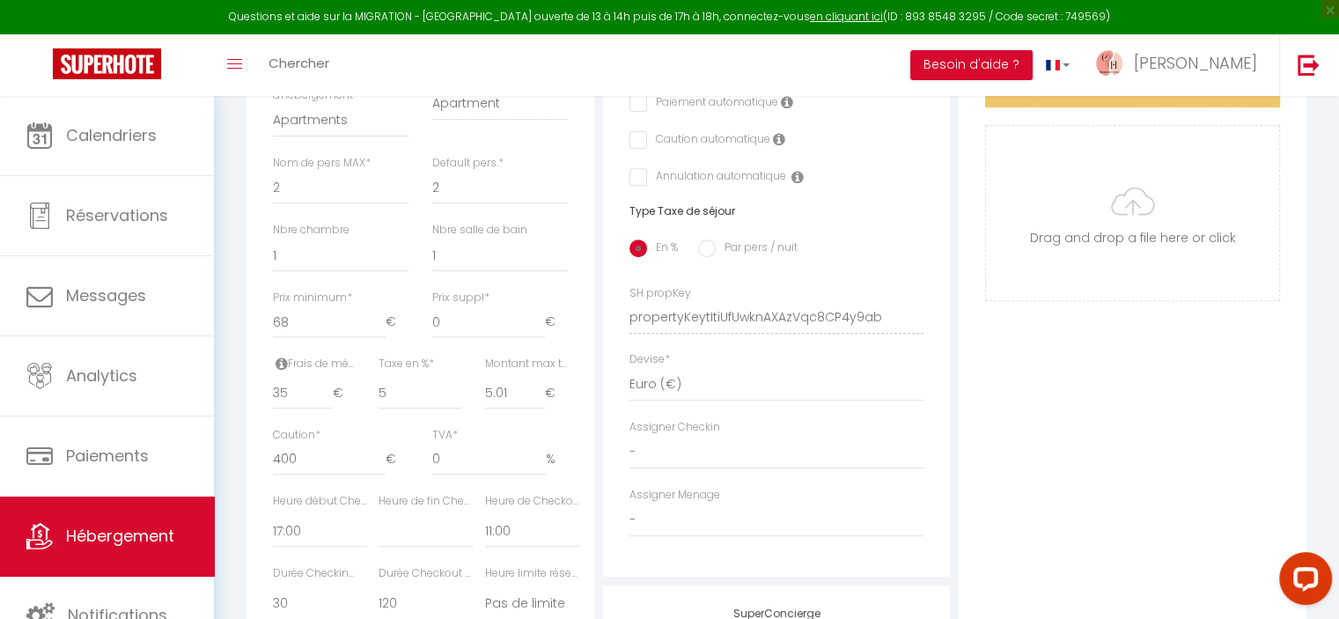
scroll to position [616, 0]
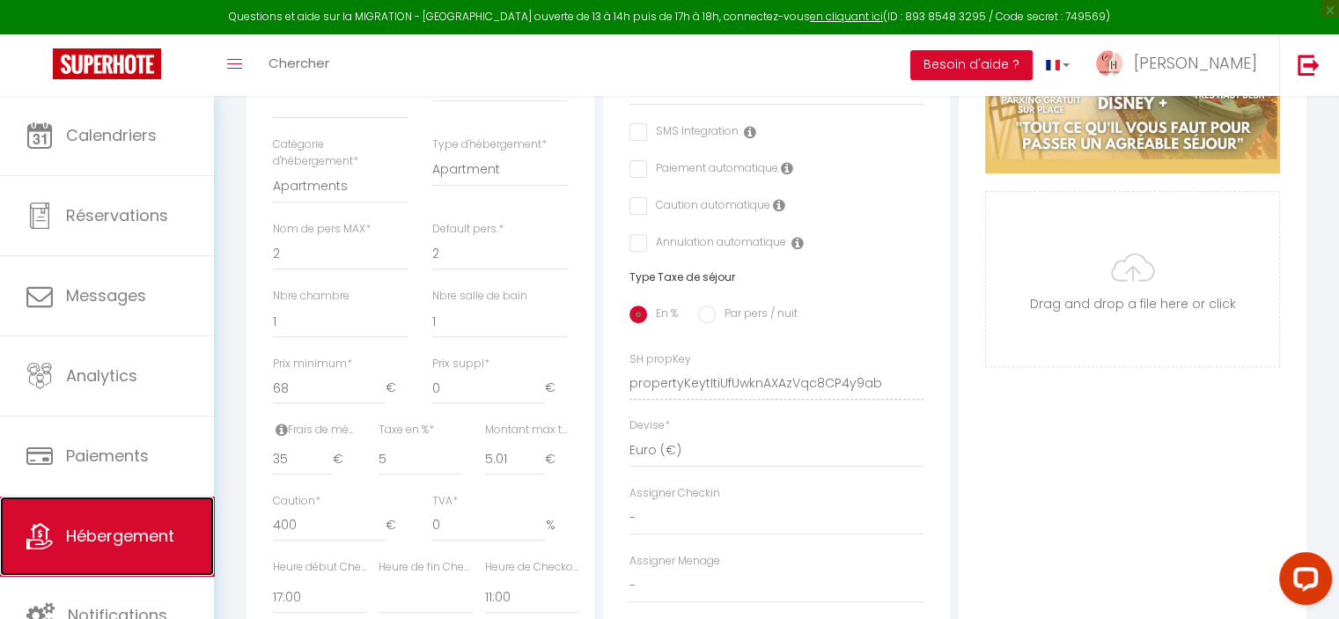
click at [148, 520] on link "Hébergement" at bounding box center [107, 535] width 214 height 79
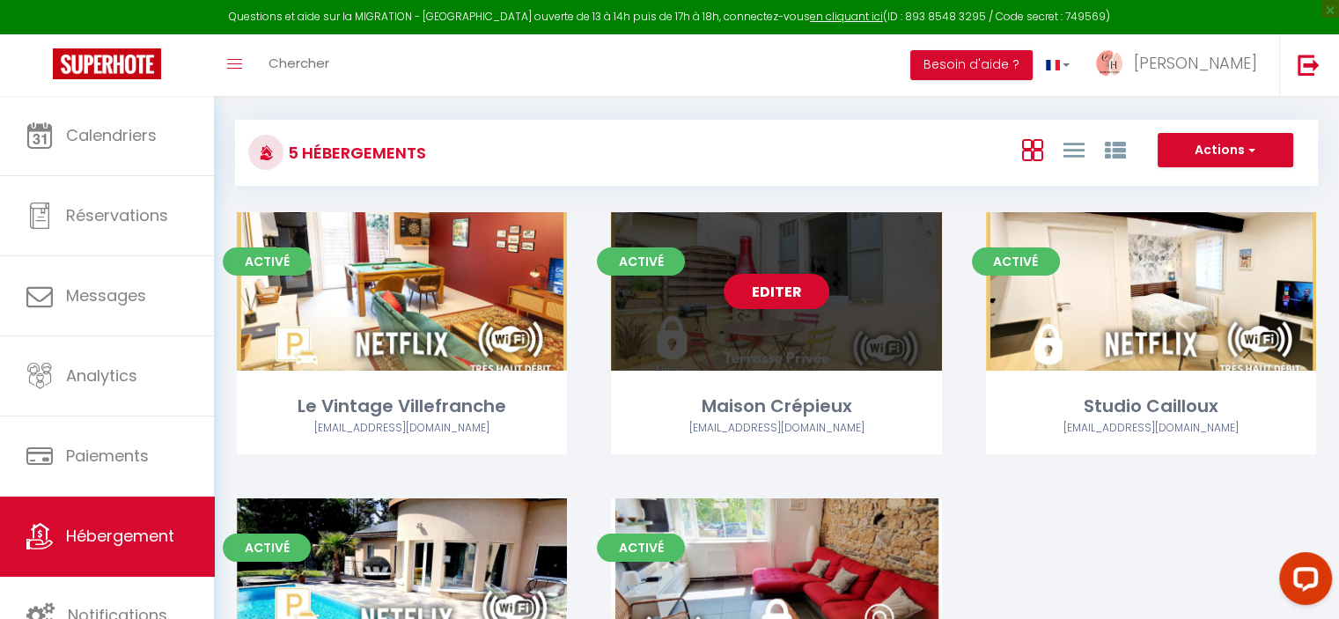
scroll to position [176, 0]
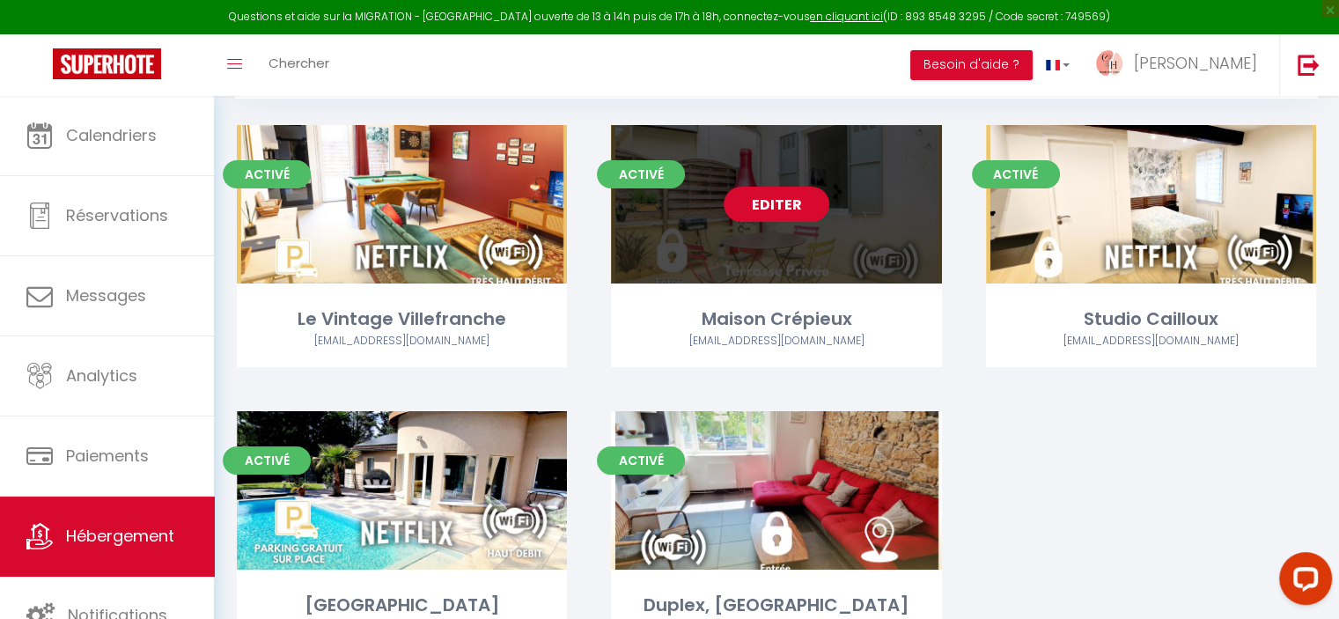
click at [757, 188] on link "Editer" at bounding box center [776, 204] width 106 height 35
select select "3"
select select "2"
select select "1"
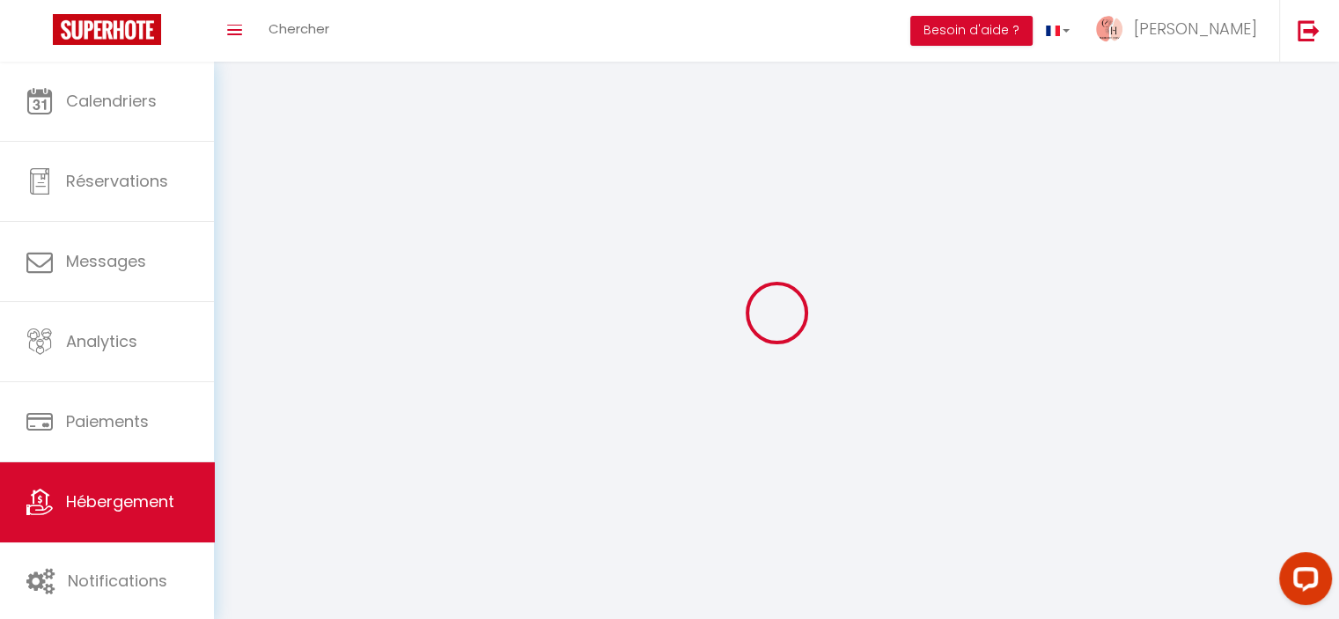
select select
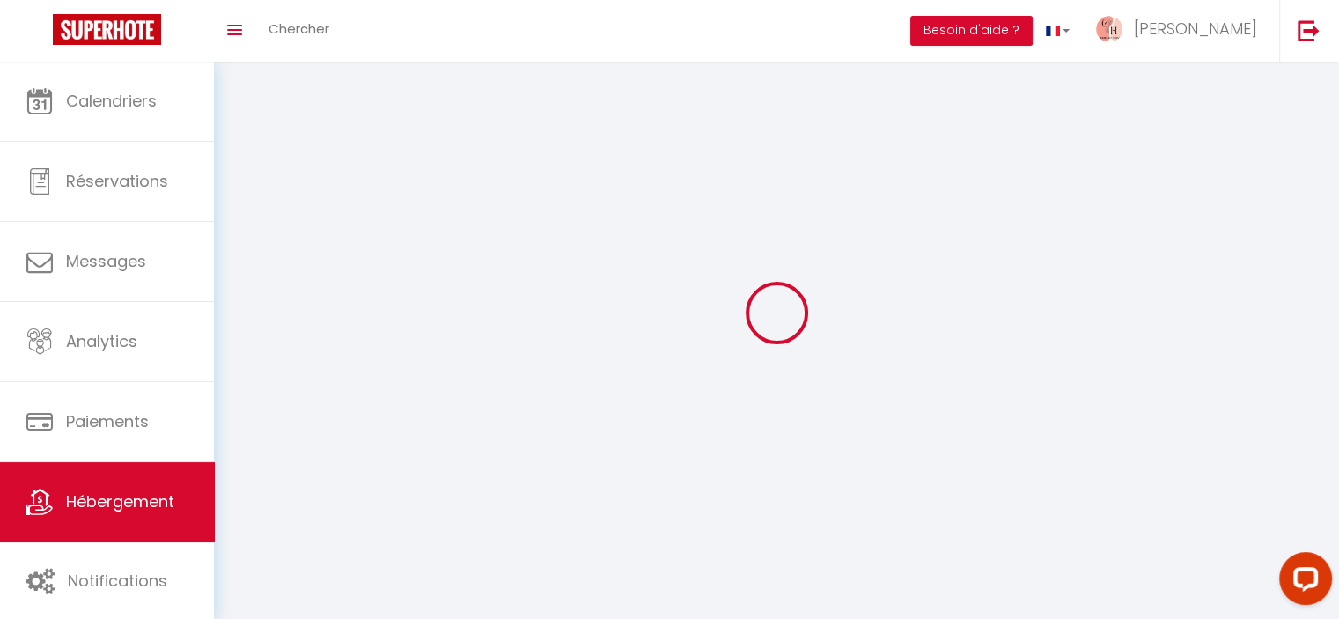
checkbox input "false"
select select
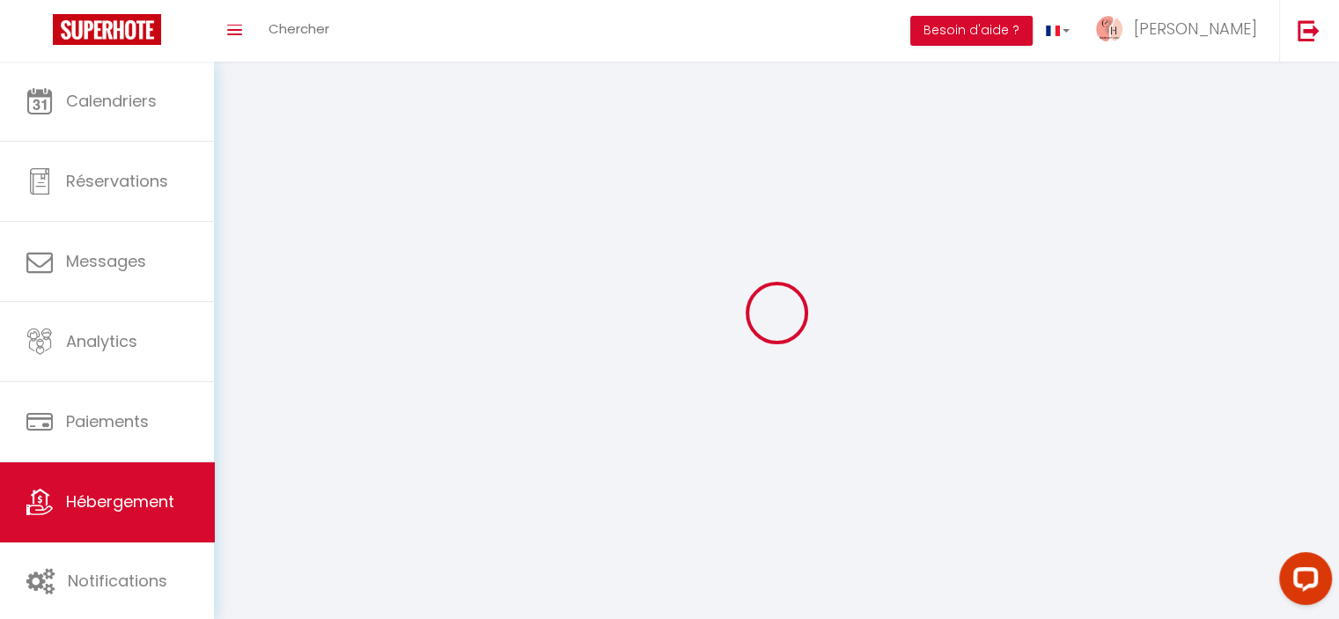
select select
select select "1"
select select
select select "28"
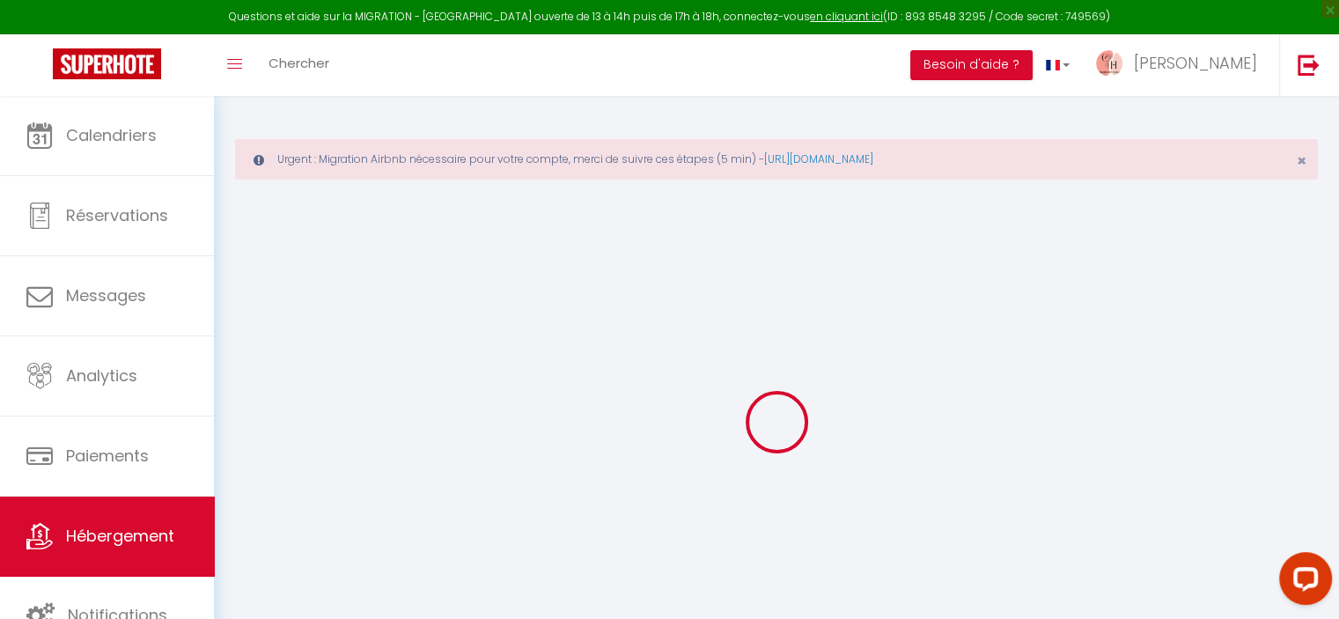
select select
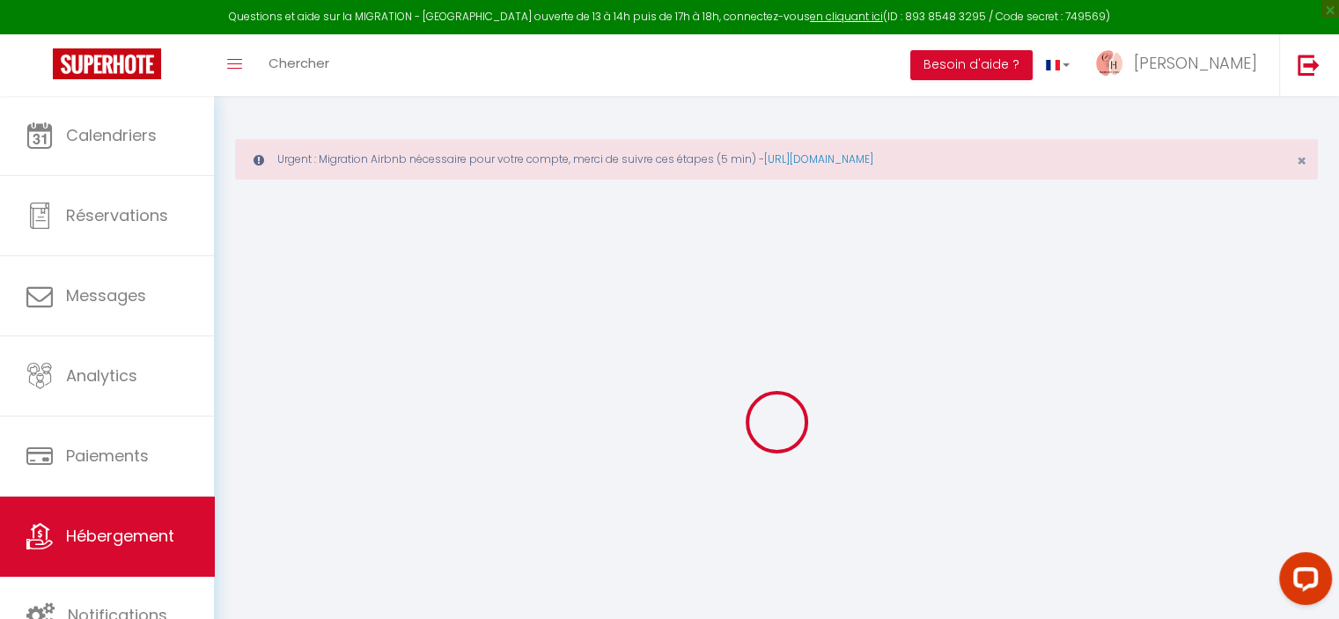
select select
checkbox input "false"
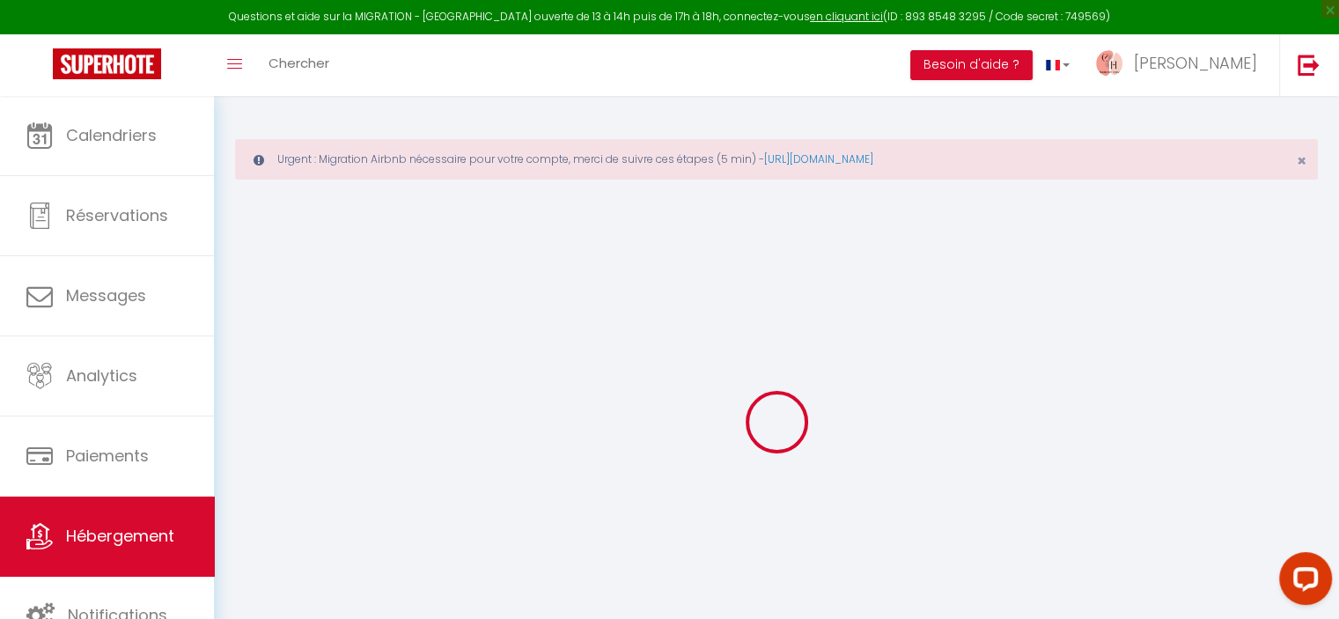
select select
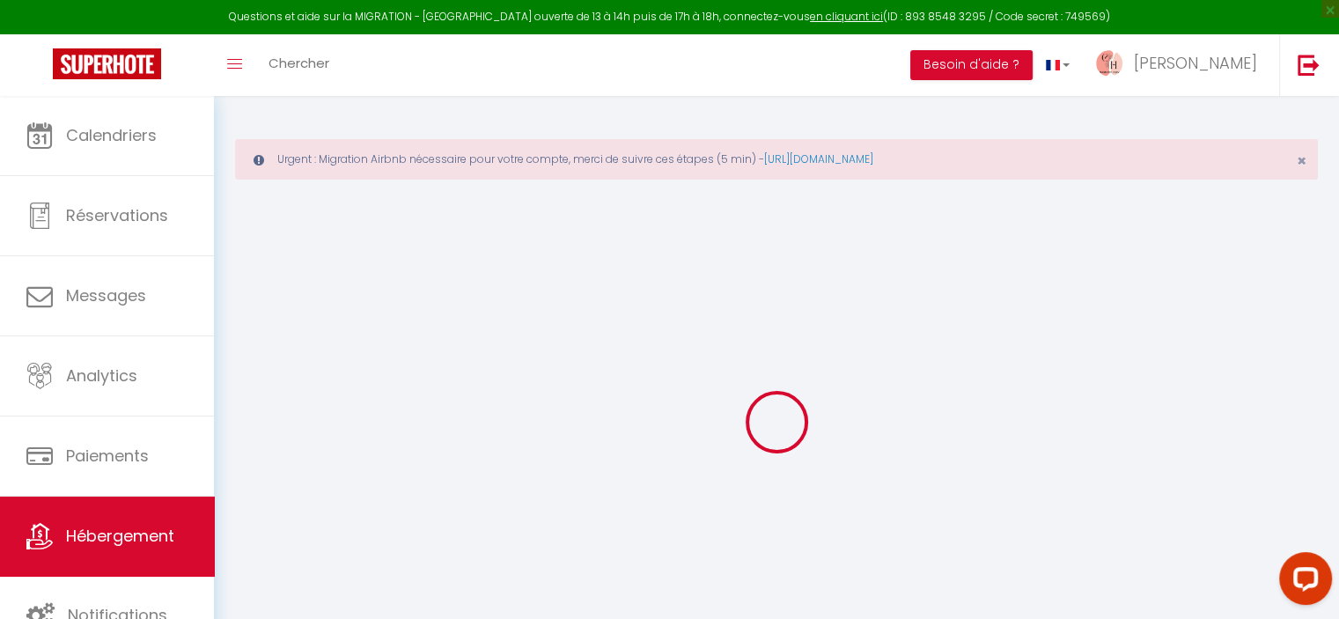
select select
checkbox input "false"
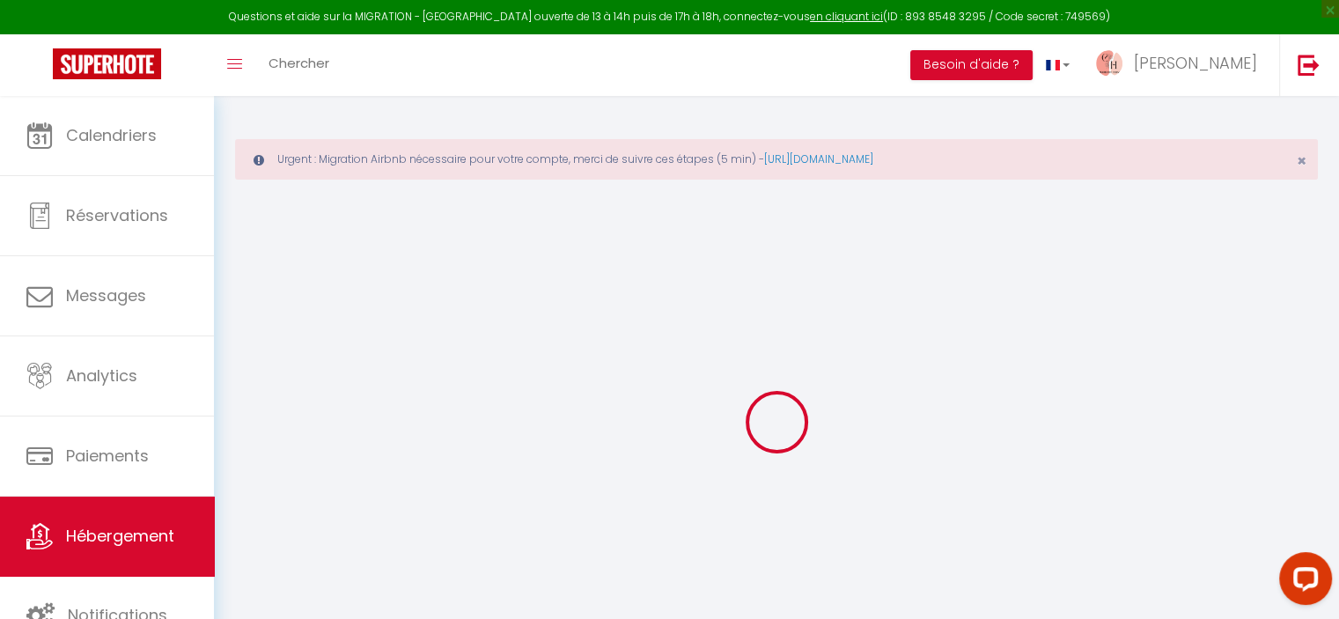
checkbox input "false"
select select
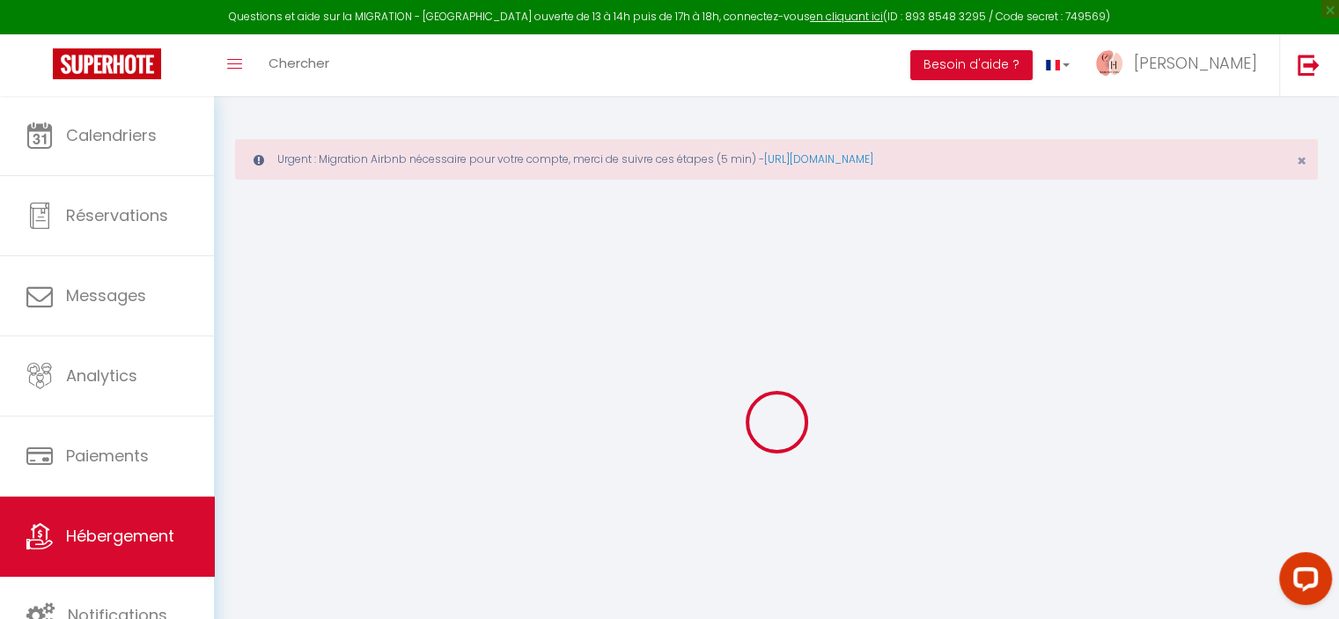
select select
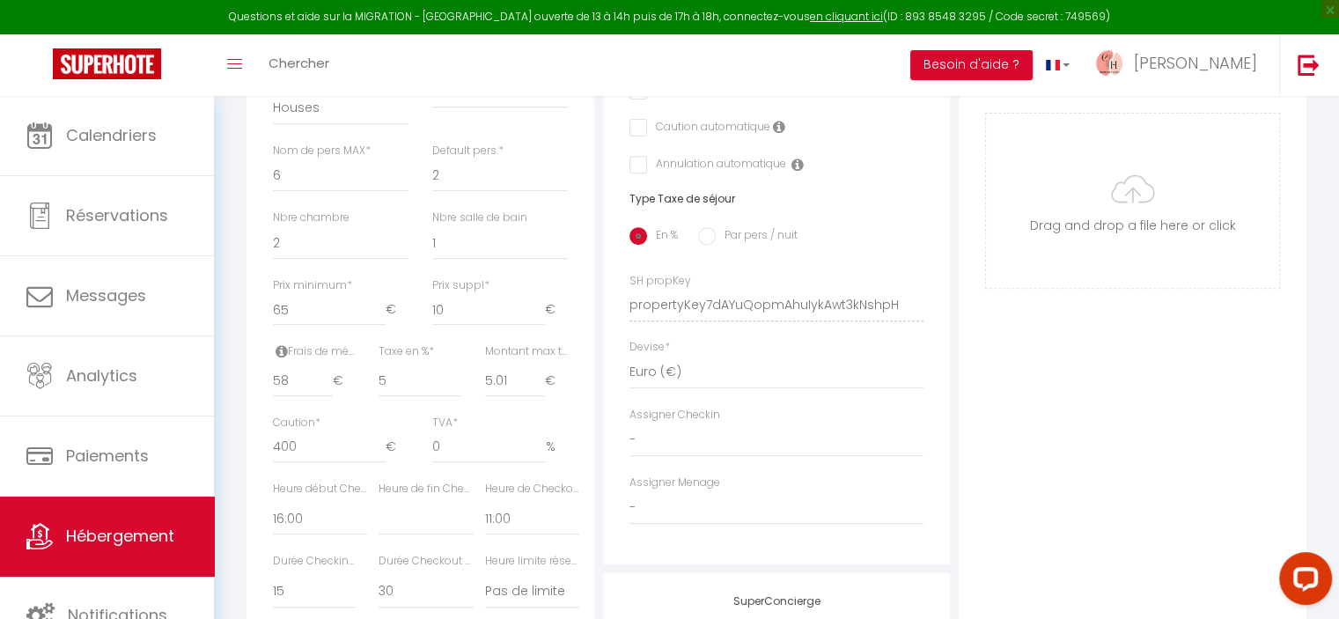
scroll to position [704, 0]
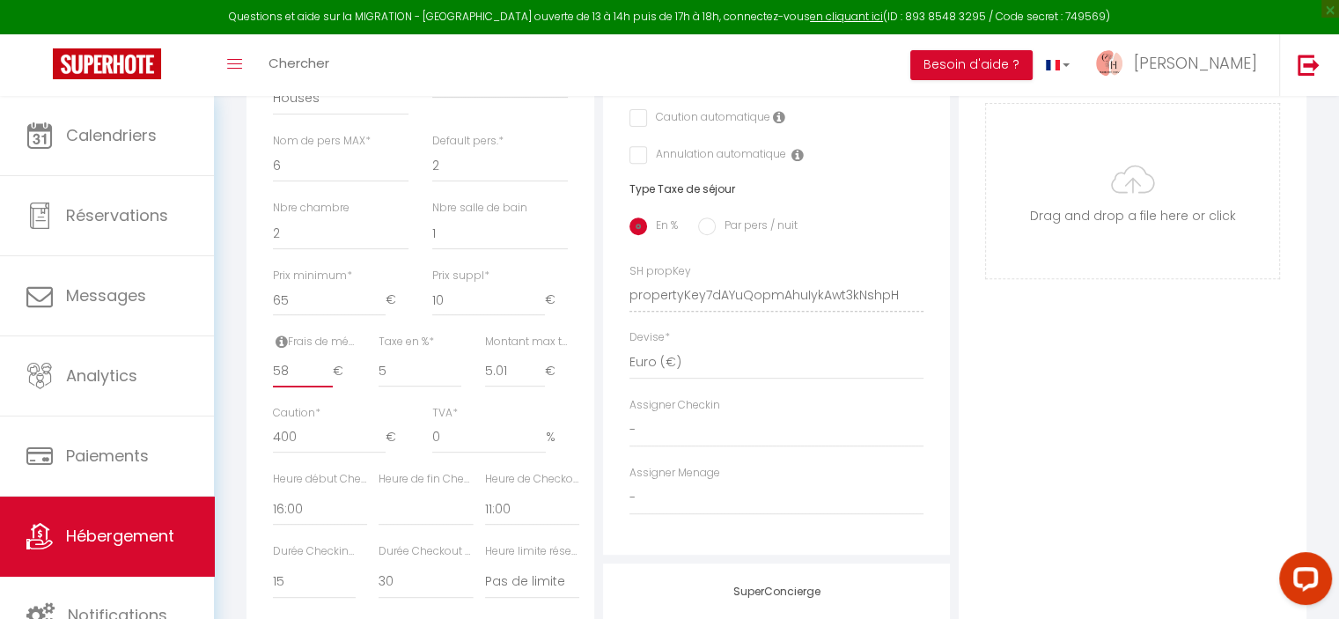
drag, startPoint x: 306, startPoint y: 387, endPoint x: 261, endPoint y: 387, distance: 44.9
click at [261, 387] on div "Frais de ménage * 58 €" at bounding box center [314, 369] width 106 height 71
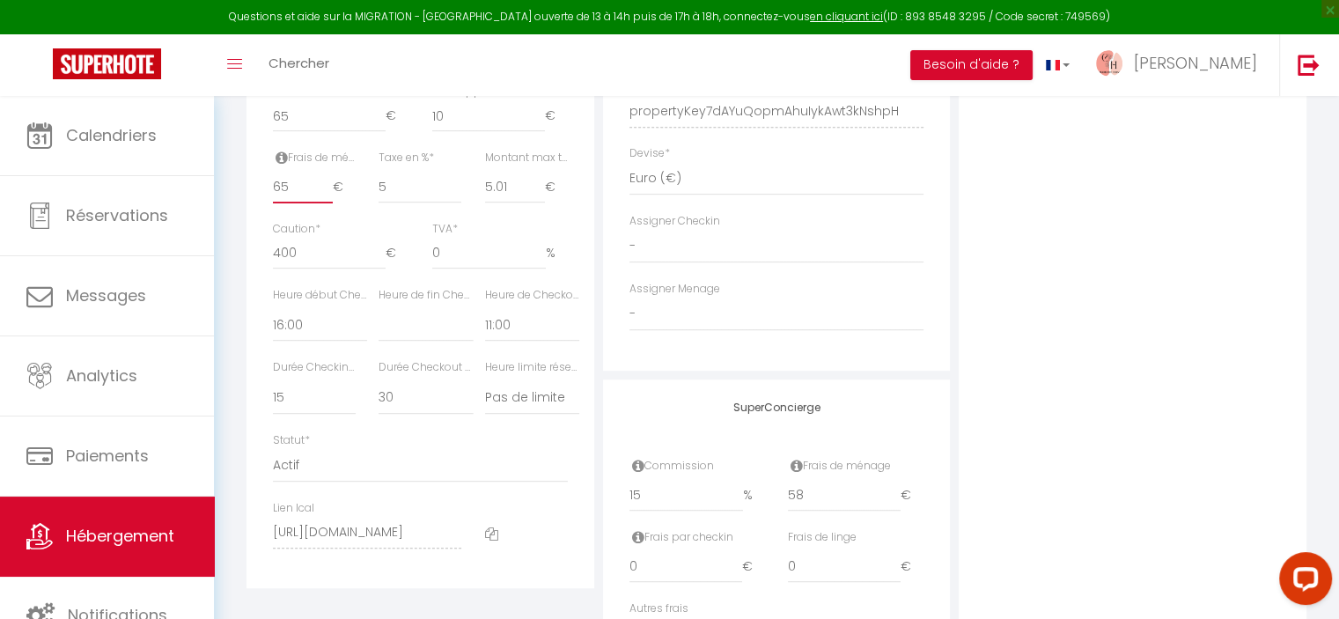
scroll to position [930, 0]
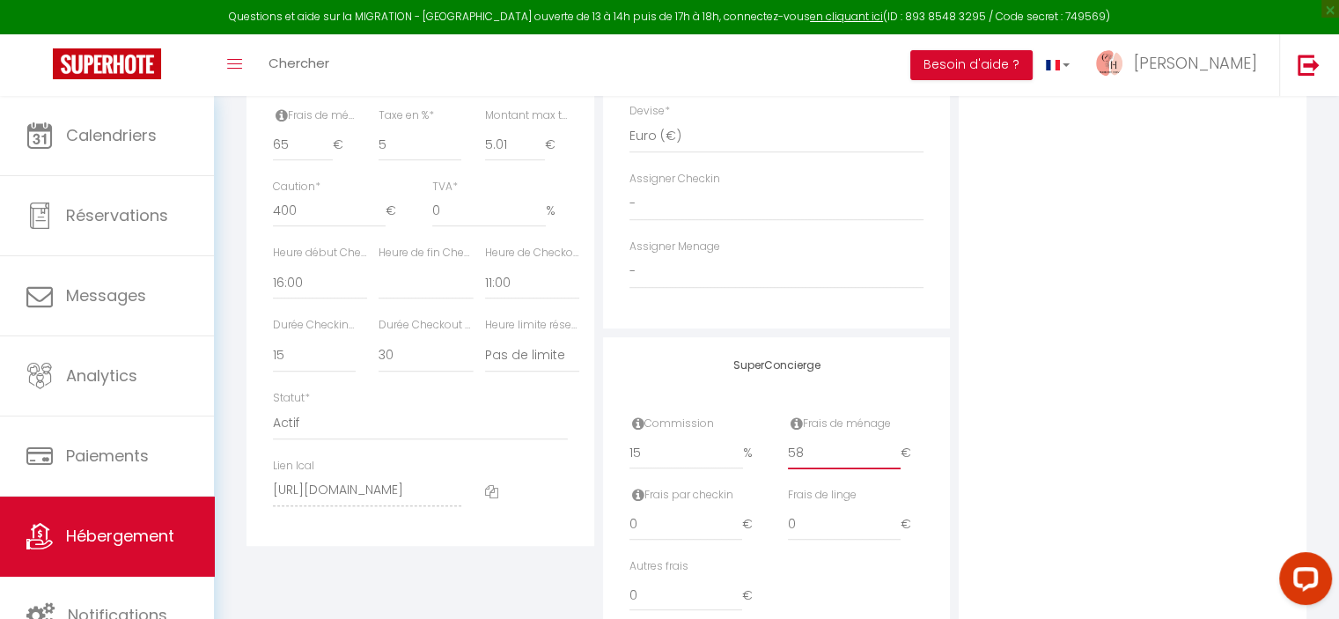
drag, startPoint x: 821, startPoint y: 467, endPoint x: 768, endPoint y: 469, distance: 52.8
click at [768, 469] on div "Commission 15 % Frais de ménage 58 €" at bounding box center [777, 450] width 318 height 71
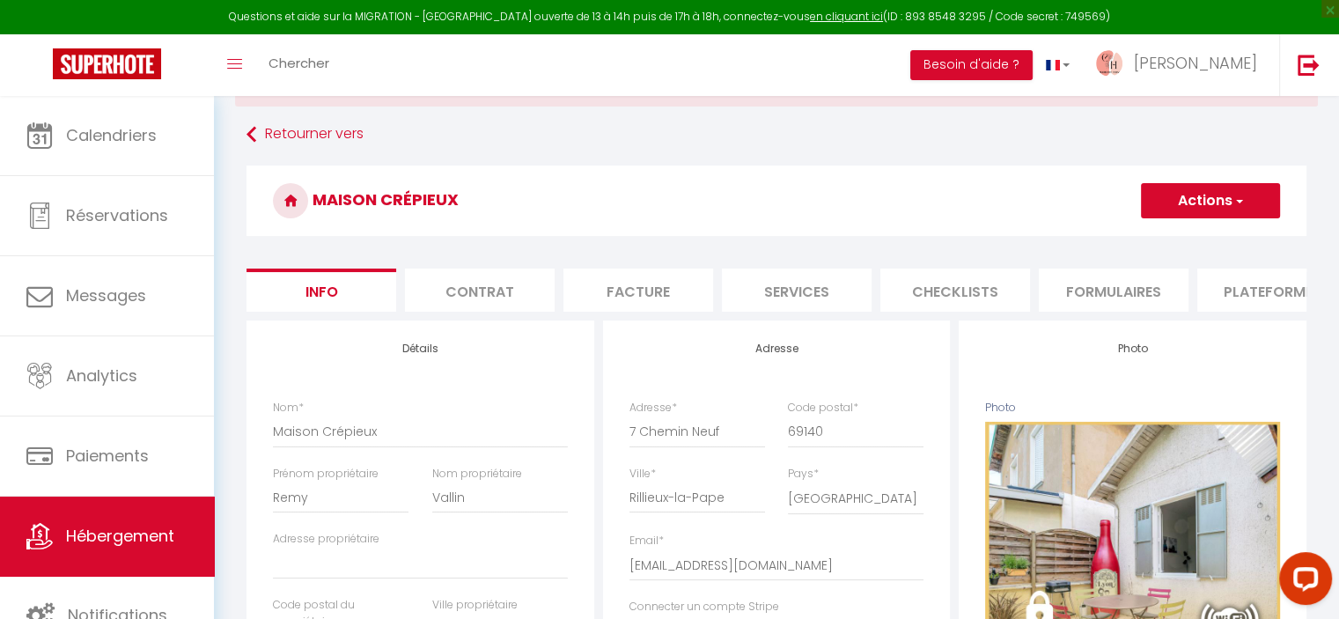
scroll to position [50, 0]
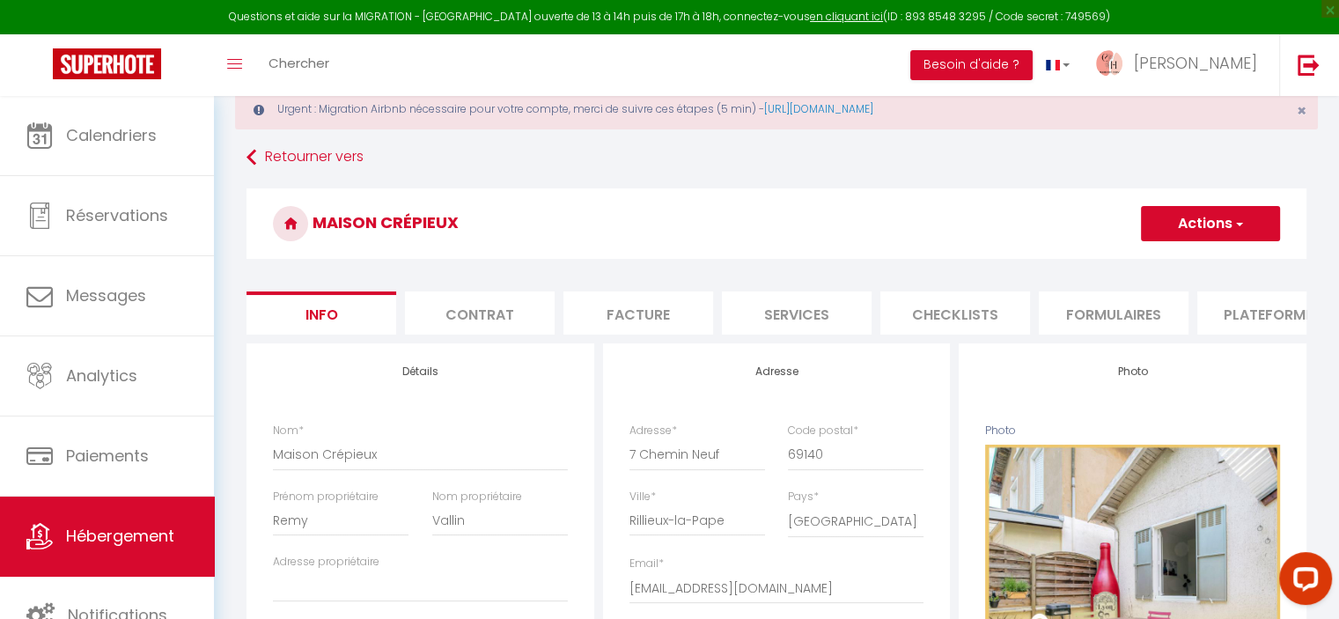
click at [1197, 224] on button "Actions" at bounding box center [1210, 223] width 139 height 35
click at [1165, 258] on input "Enregistrer" at bounding box center [1140, 262] width 65 height 18
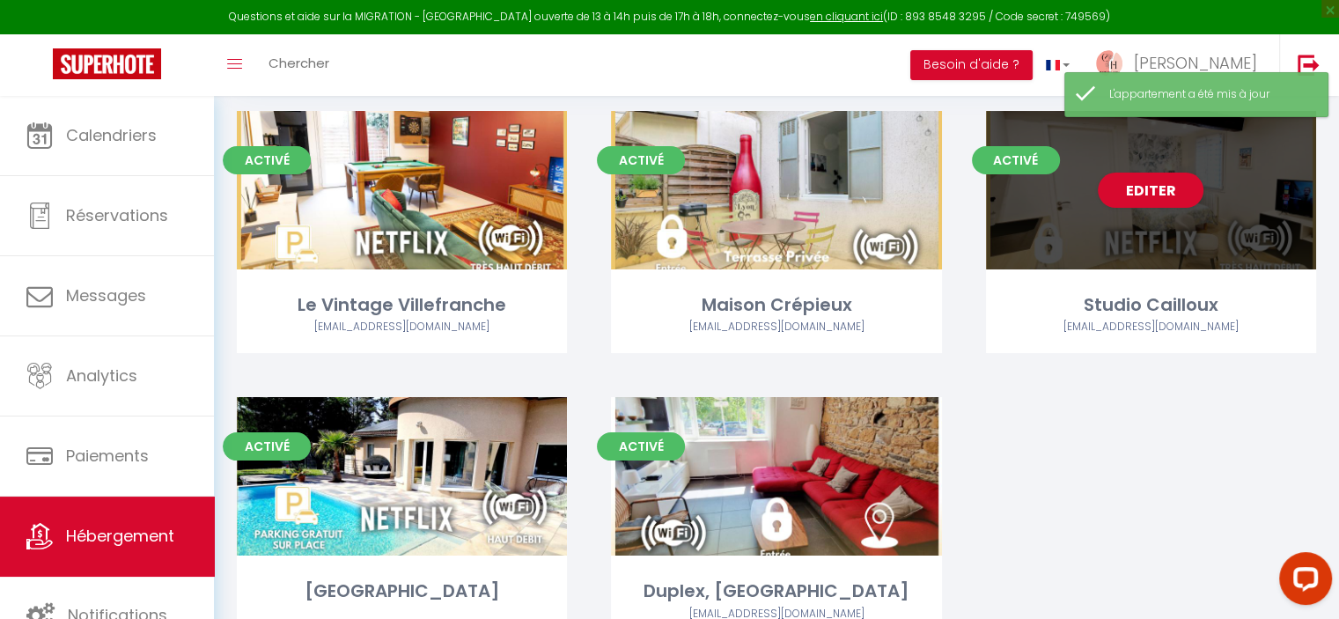
scroll to position [275, 0]
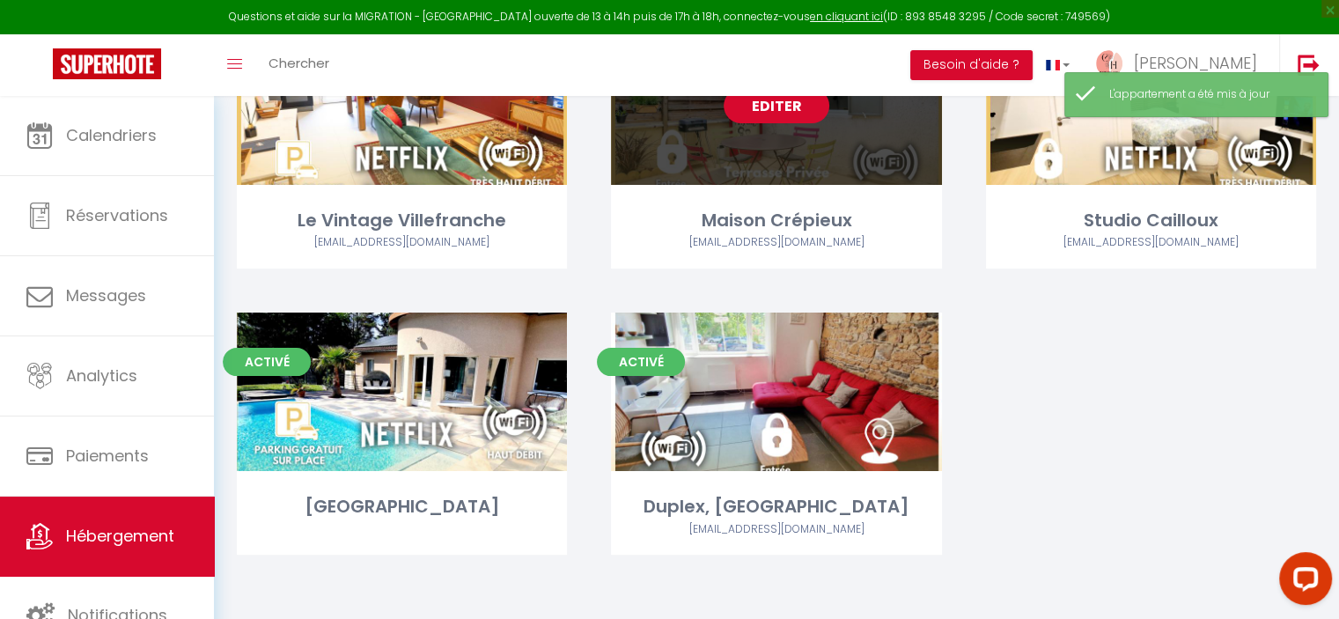
click at [771, 107] on link "Editer" at bounding box center [776, 105] width 106 height 35
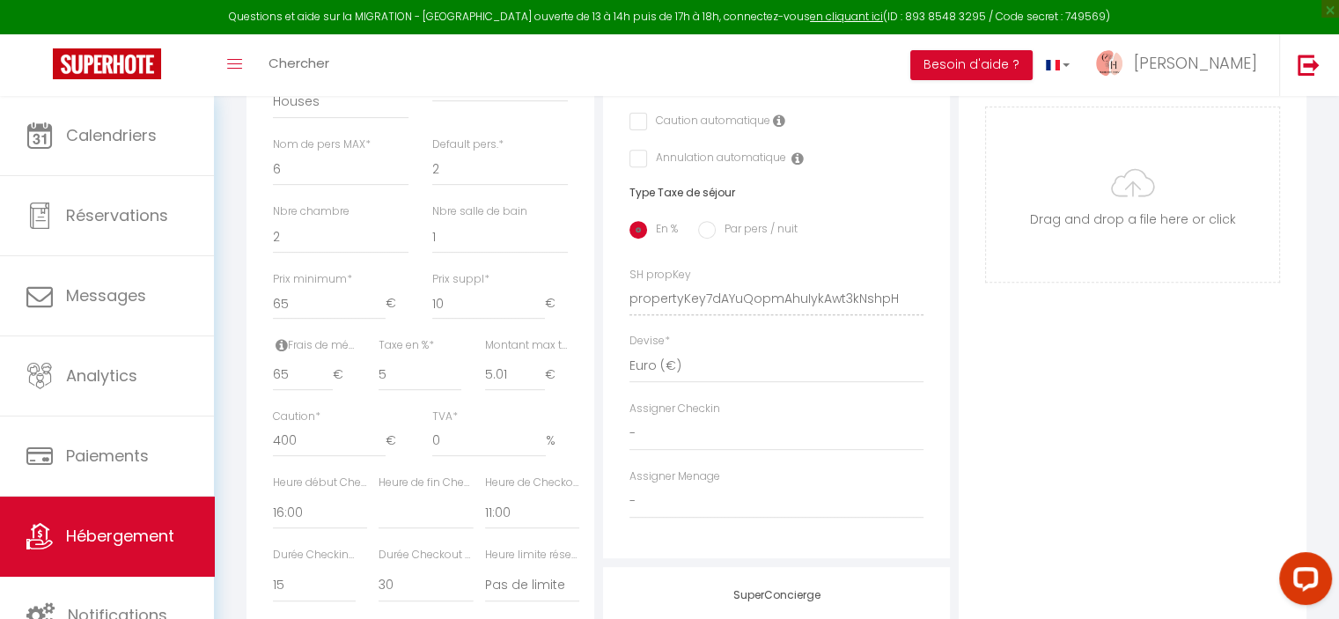
scroll to position [666, 0]
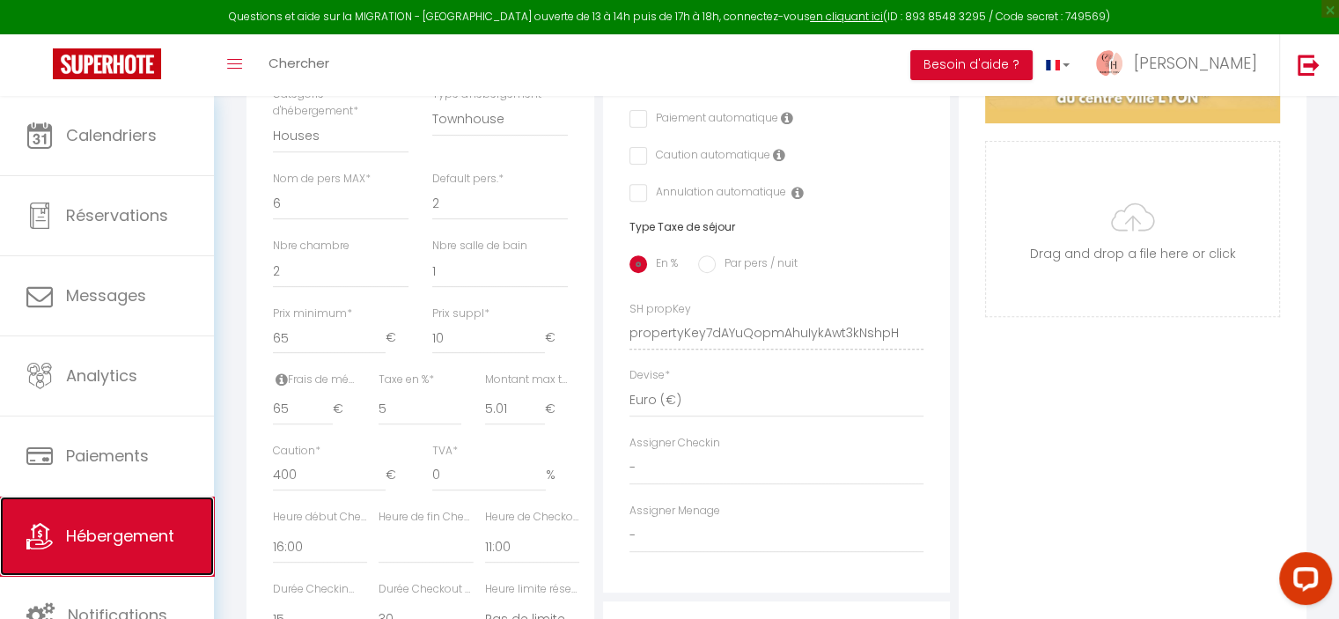
click at [121, 528] on span "Hébergement" at bounding box center [120, 536] width 108 height 22
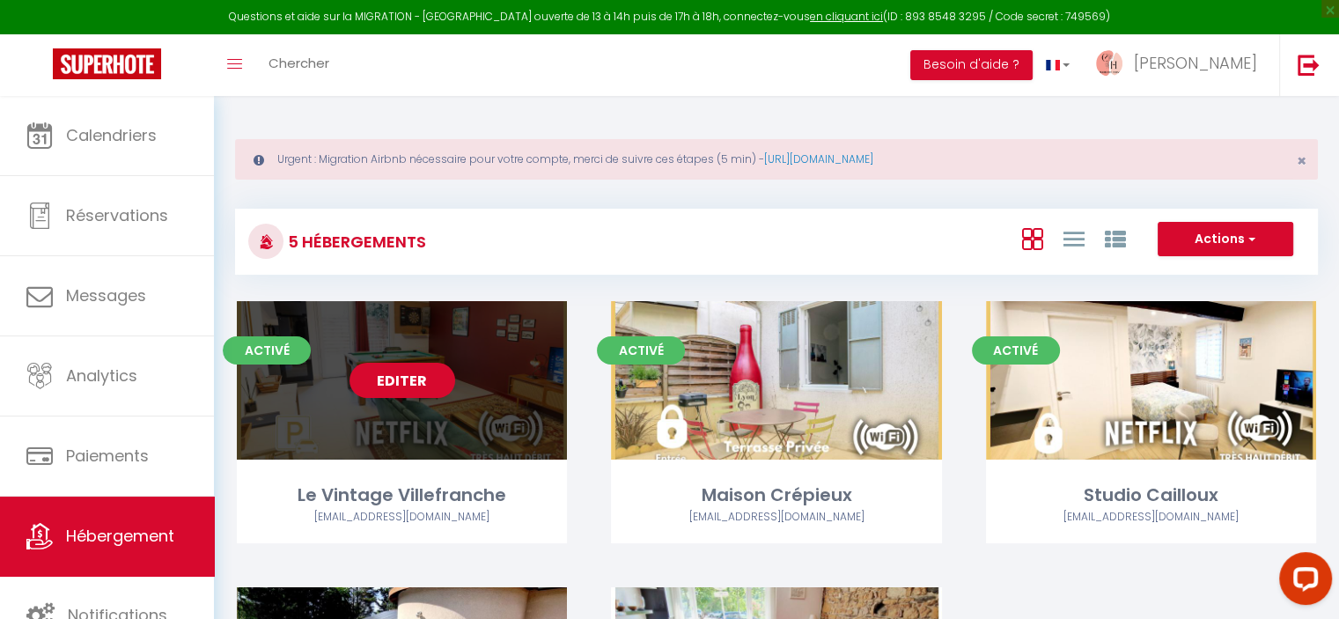
click at [400, 369] on link "Editer" at bounding box center [402, 380] width 106 height 35
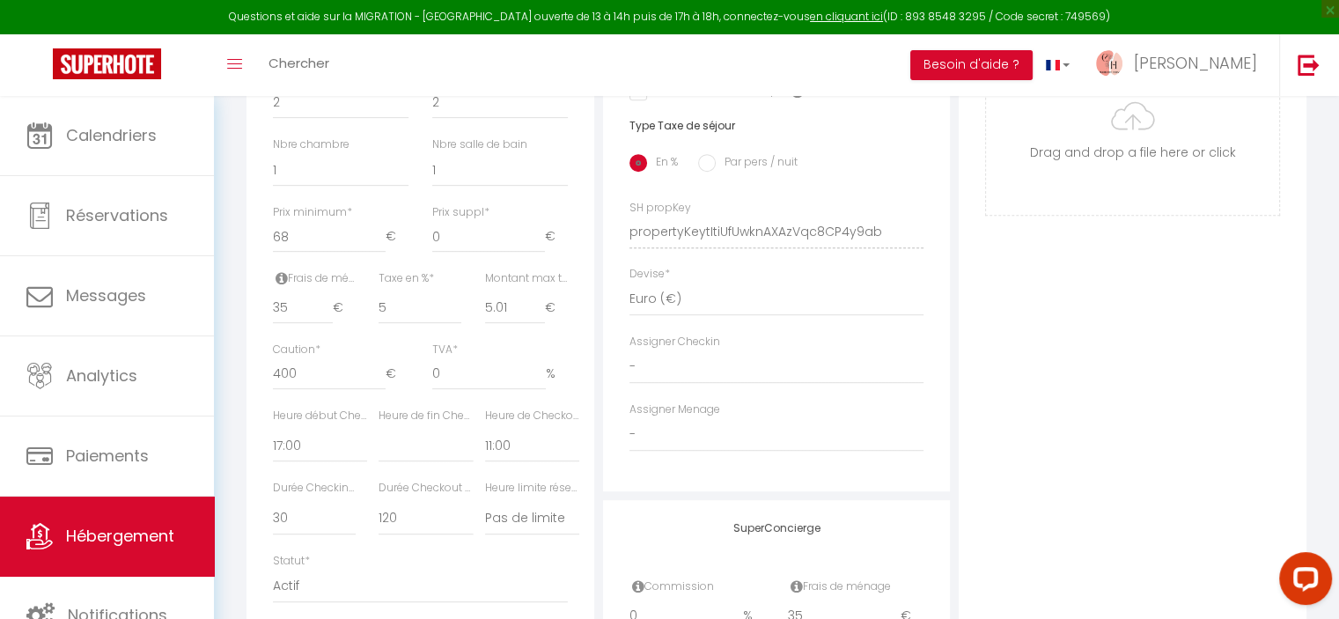
scroll to position [792, 0]
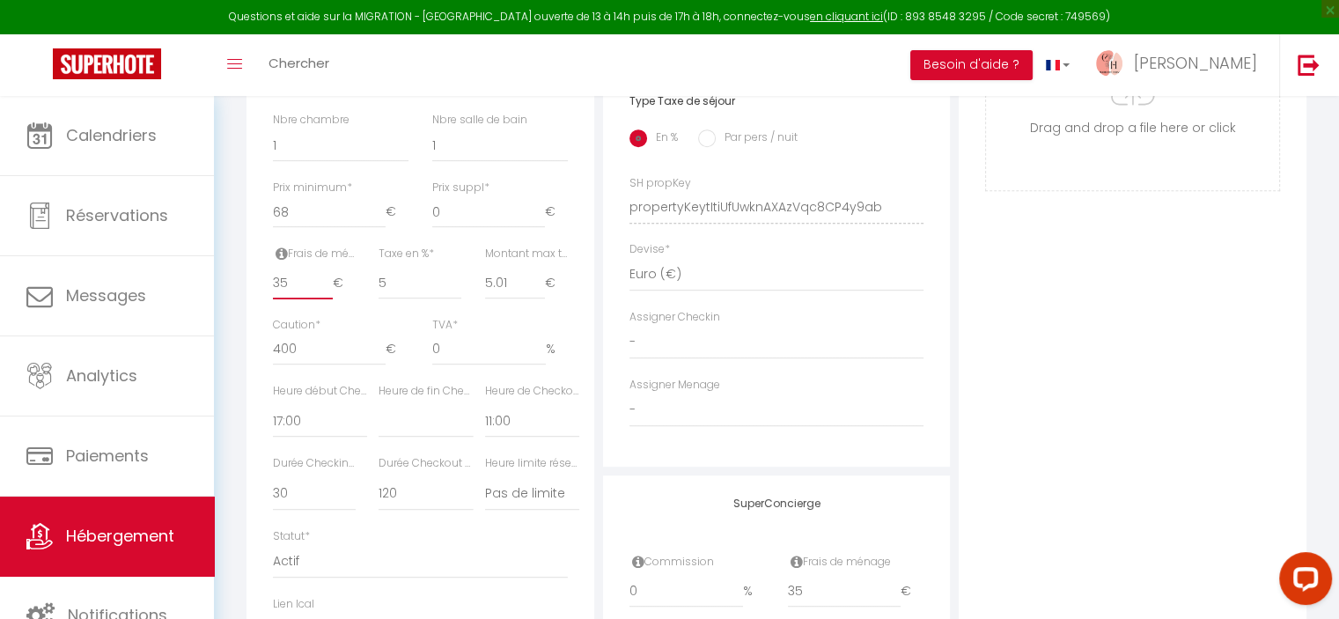
drag, startPoint x: 297, startPoint y: 297, endPoint x: 264, endPoint y: 298, distance: 33.5
click at [264, 298] on div "Frais de ménage * 35 €" at bounding box center [314, 281] width 106 height 71
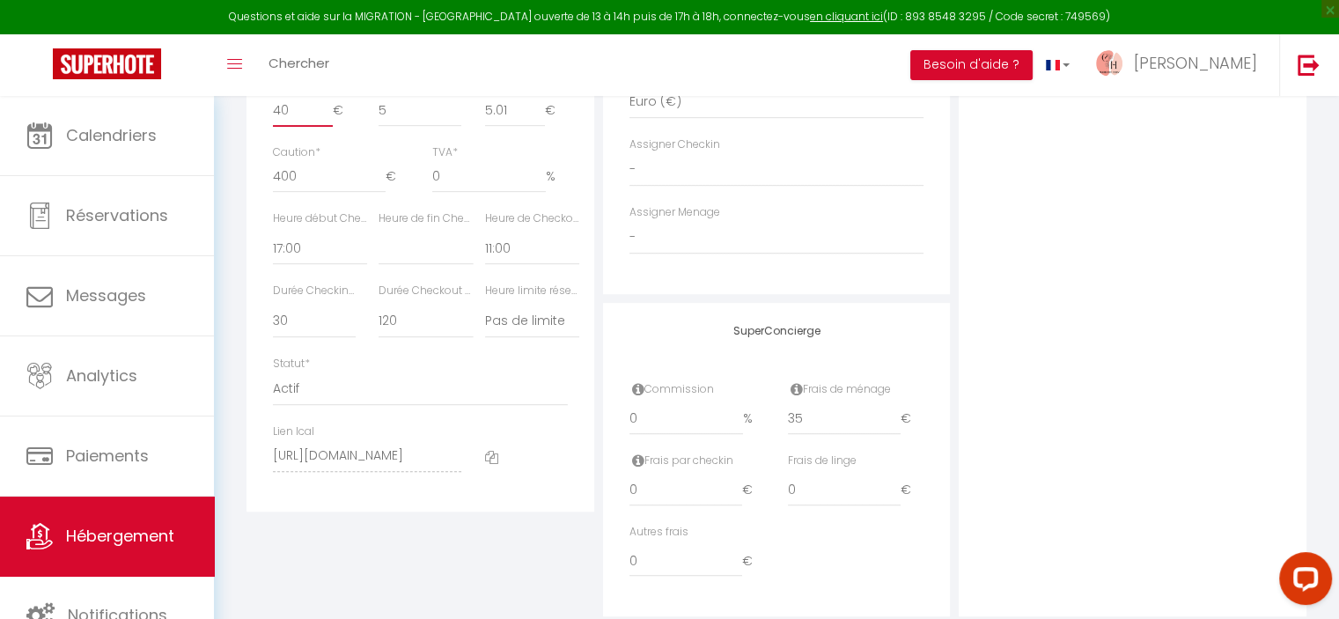
scroll to position [968, 0]
click at [804, 428] on input "35" at bounding box center [844, 416] width 113 height 32
drag, startPoint x: 812, startPoint y: 428, endPoint x: 780, endPoint y: 430, distance: 32.6
click at [780, 430] on div "Frais de ménage 35 €" at bounding box center [855, 413] width 158 height 71
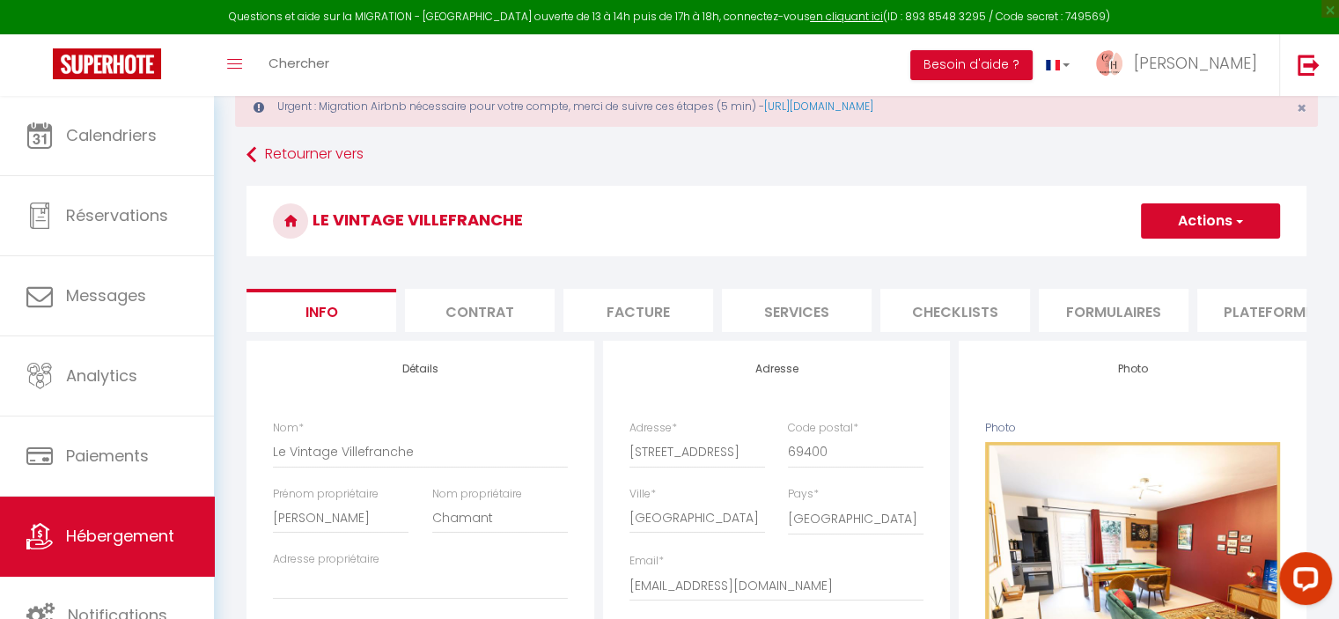
scroll to position [50, 0]
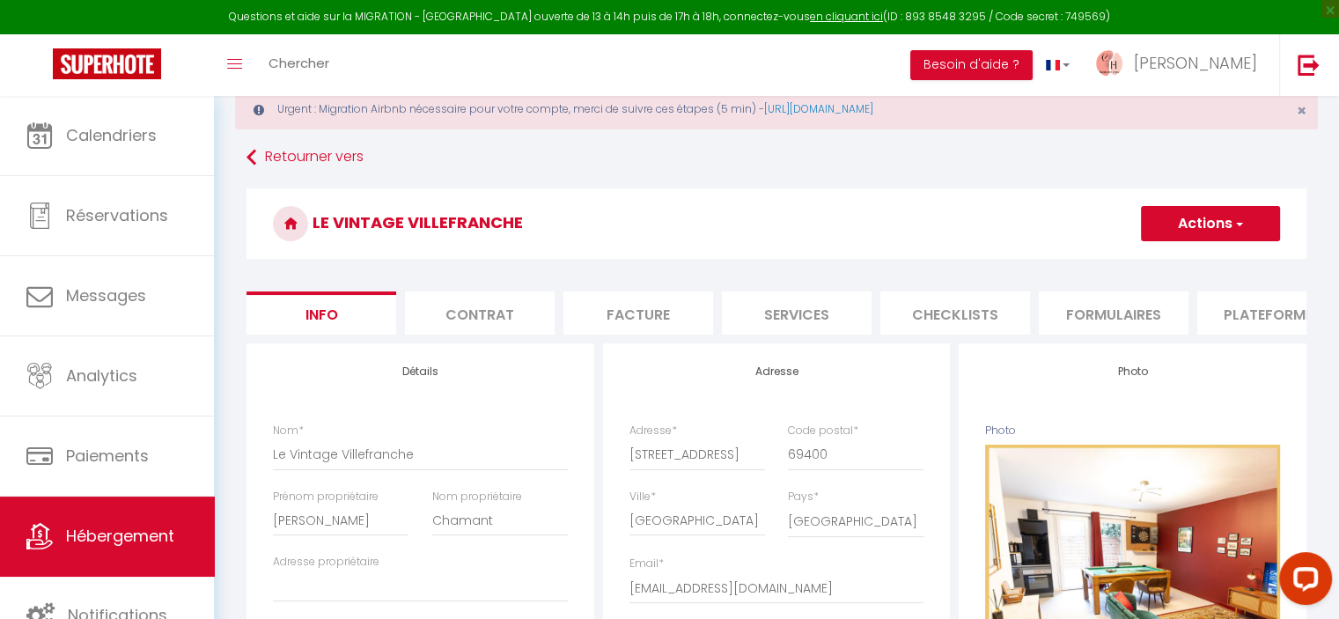
click at [1192, 230] on button "Actions" at bounding box center [1210, 223] width 139 height 35
click at [1165, 261] on input "Enregistrer" at bounding box center [1140, 262] width 65 height 18
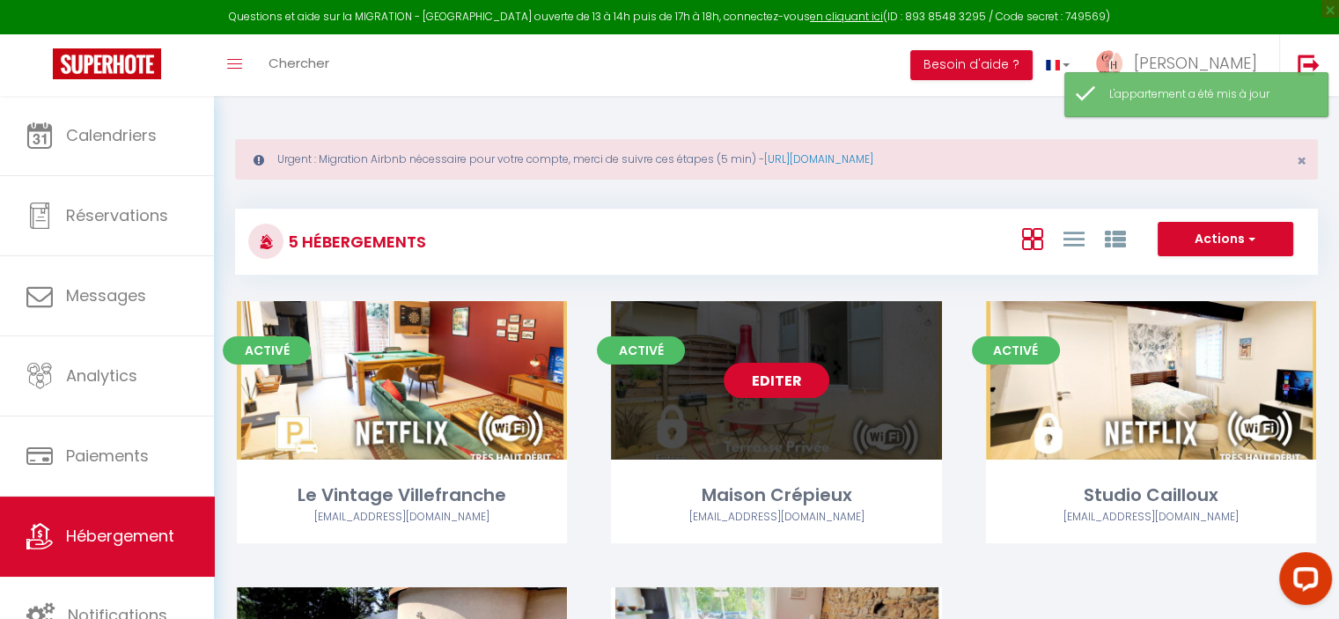
click at [753, 372] on link "Editer" at bounding box center [776, 380] width 106 height 35
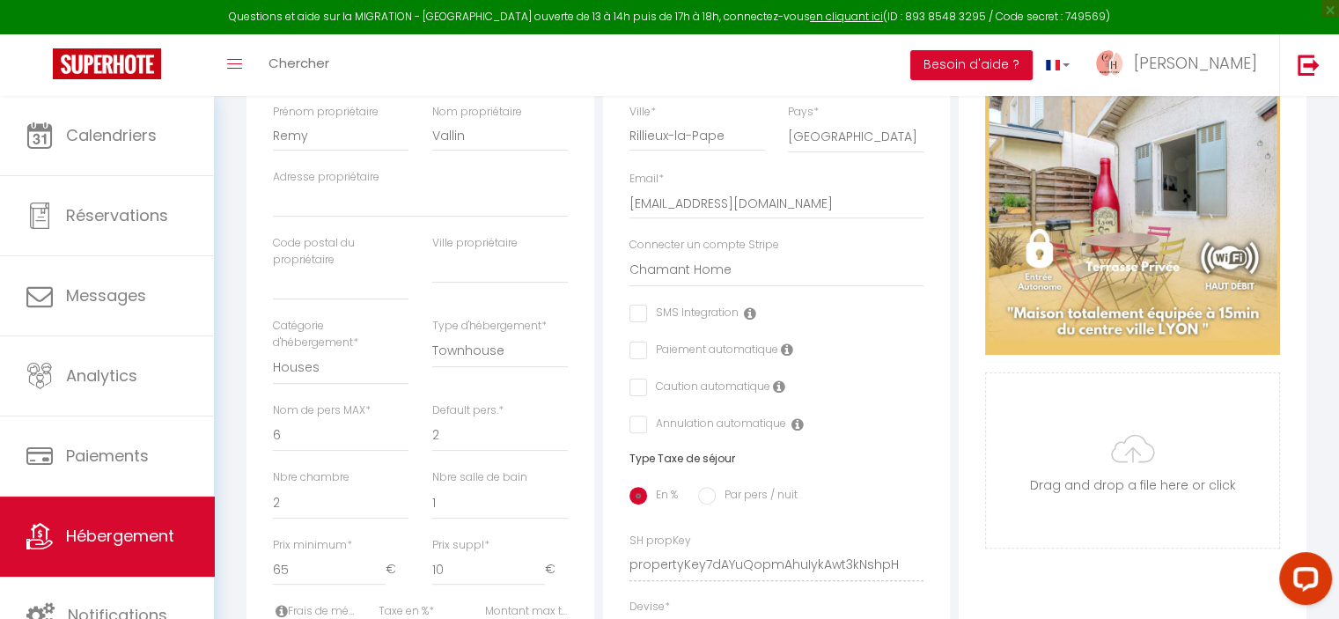
scroll to position [440, 0]
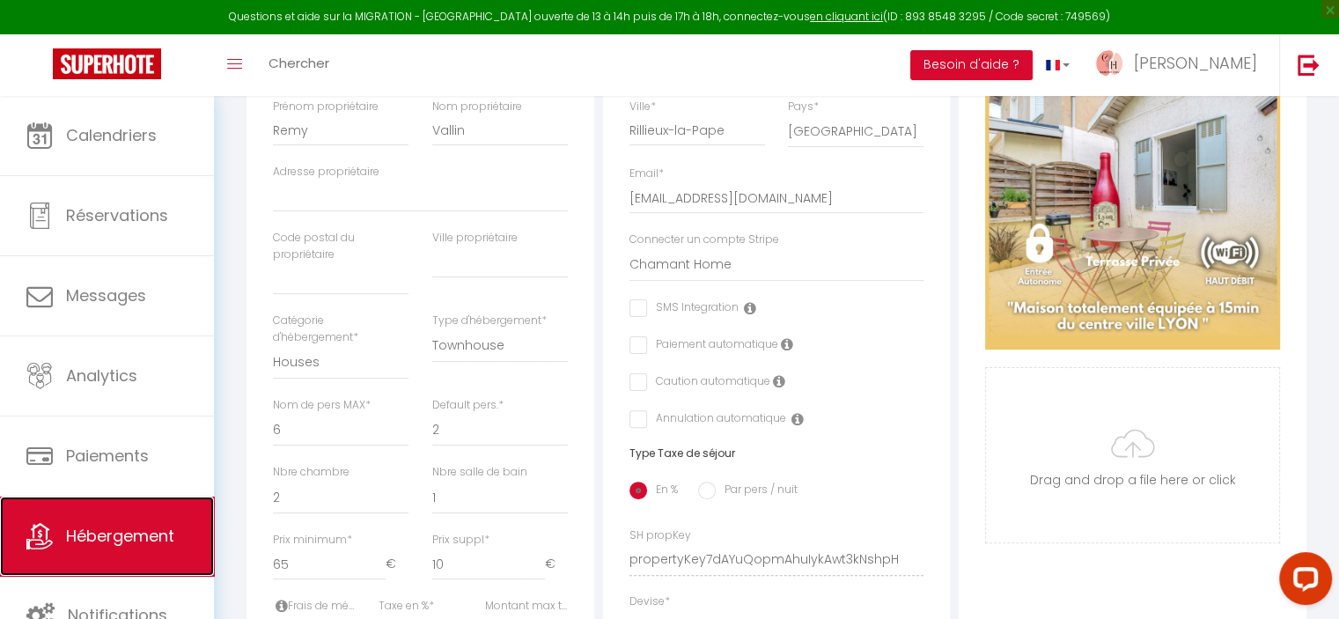
click at [147, 504] on link "Hébergement" at bounding box center [107, 535] width 214 height 79
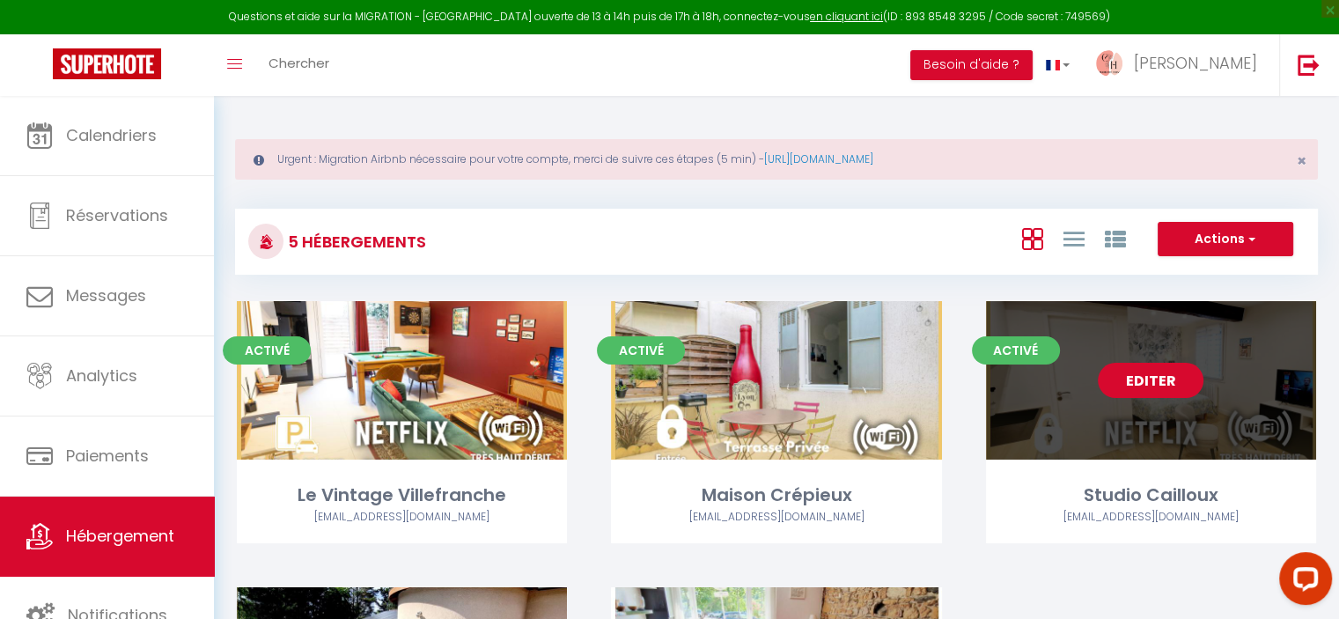
click at [1167, 373] on link "Editer" at bounding box center [1151, 380] width 106 height 35
